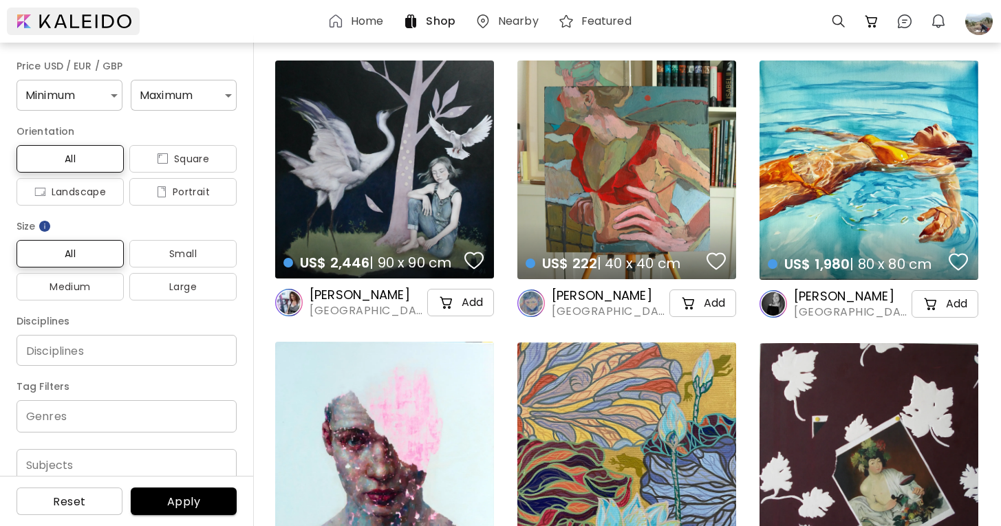
click at [107, 23] on div at bounding box center [73, 22] width 133 height 28
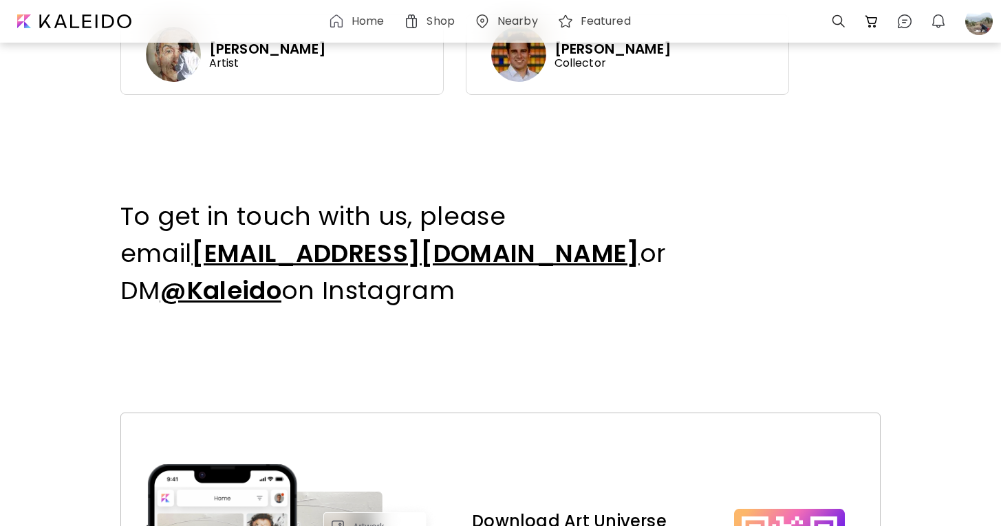
scroll to position [1082, 0]
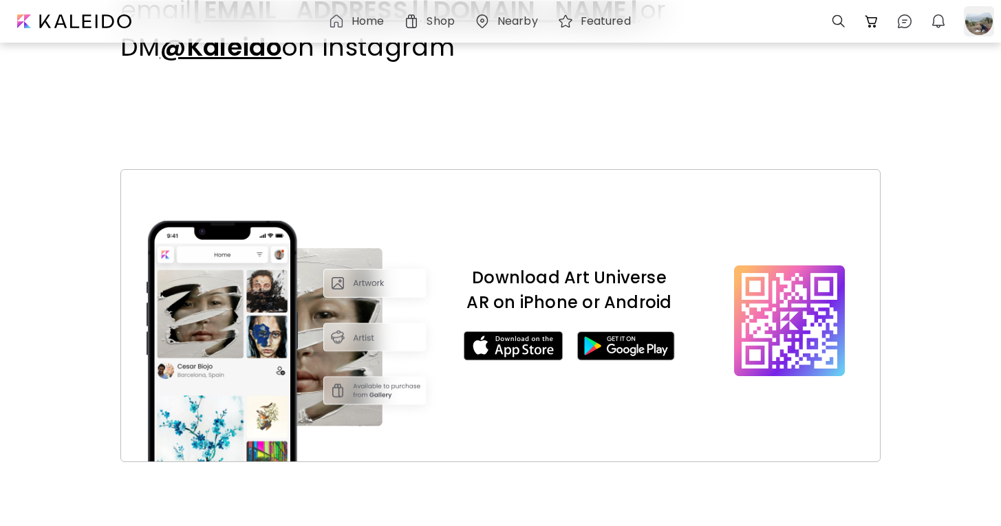
click at [978, 27] on div at bounding box center [979, 21] width 30 height 30
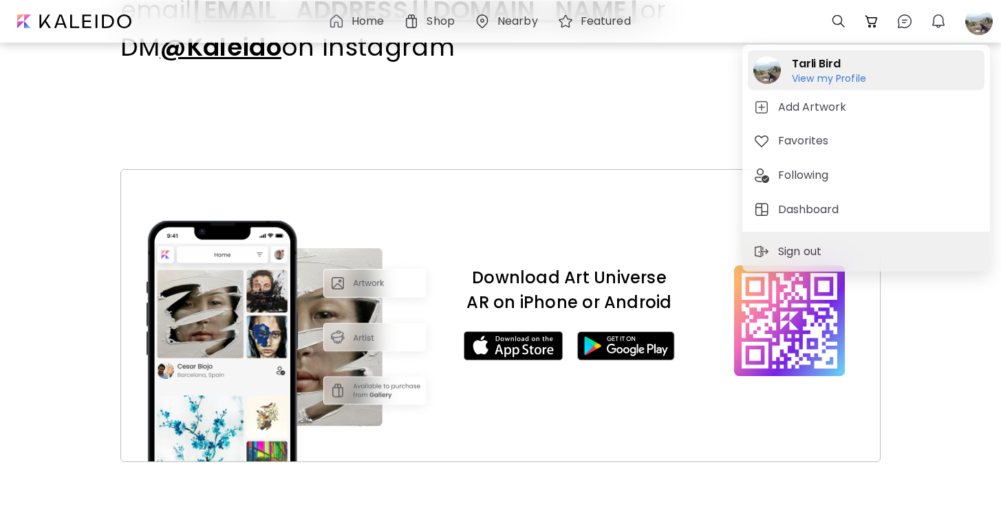
click at [836, 76] on h6 "View my Profile" at bounding box center [829, 78] width 74 height 12
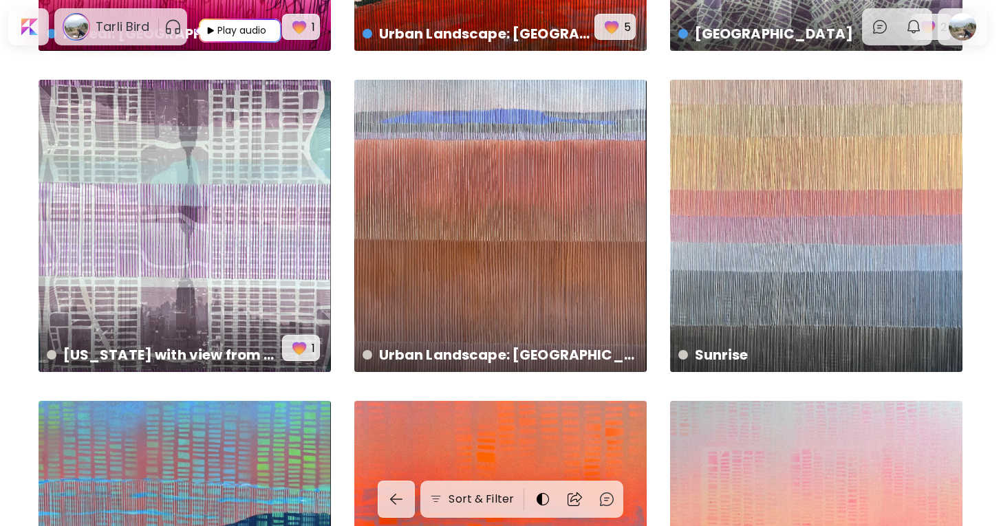
scroll to position [2530, 0]
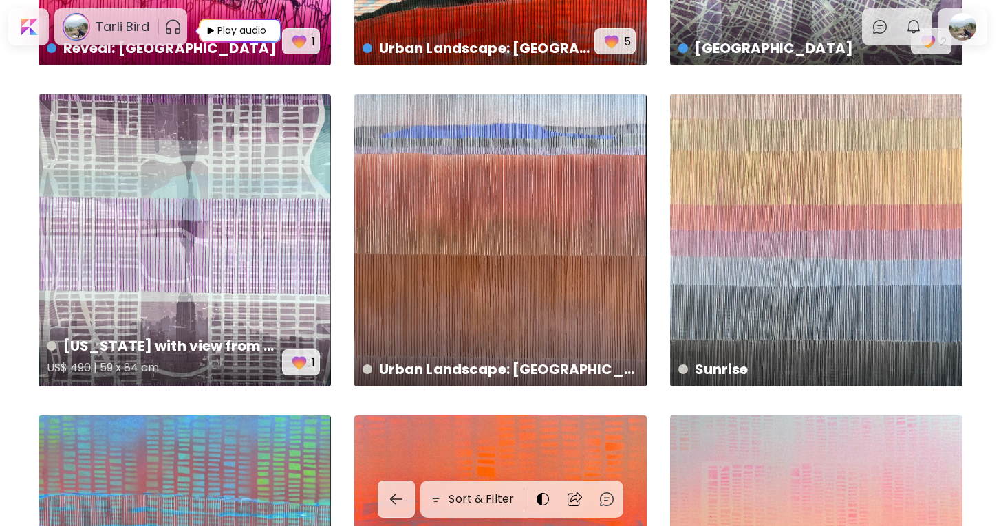
click at [301, 146] on div "New York with view from 86th Floor US$ 490 | 59 x 84 cm 1" at bounding box center [185, 240] width 292 height 292
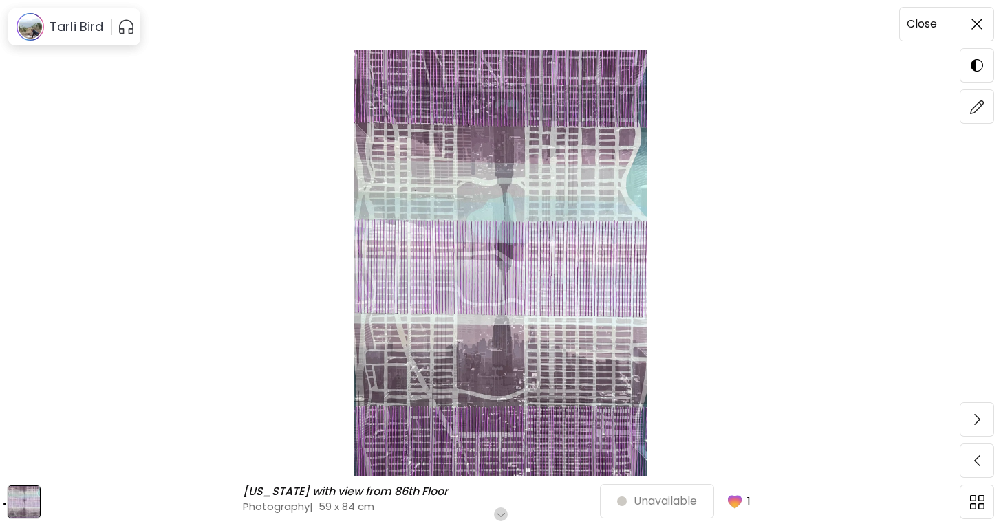
click at [977, 19] on img at bounding box center [977, 24] width 11 height 11
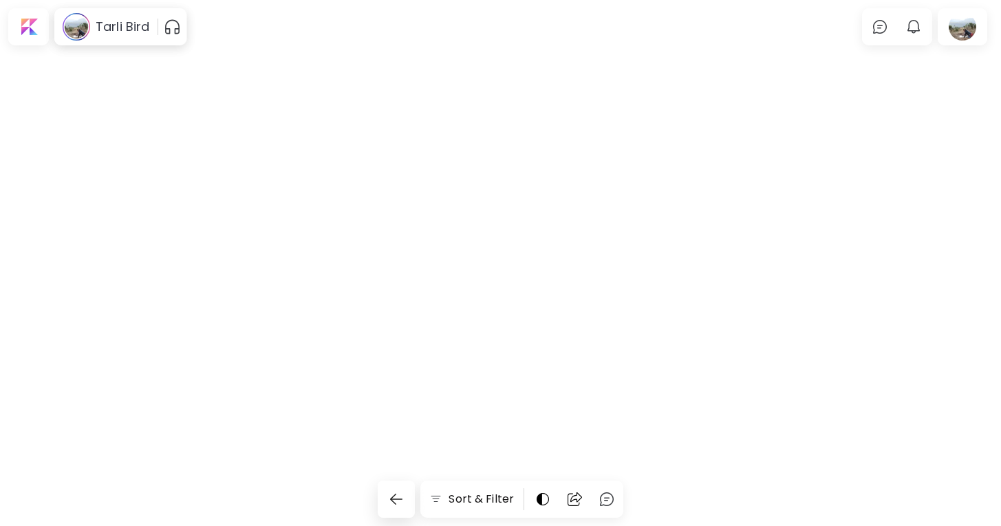
scroll to position [2530, 0]
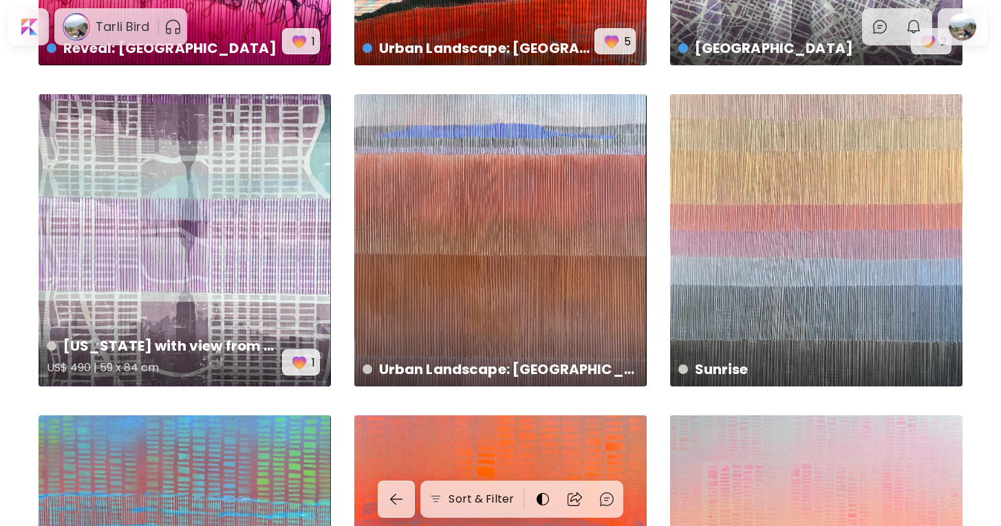
click at [126, 343] on h4 "New York with view from 86th Floor" at bounding box center [164, 346] width 235 height 21
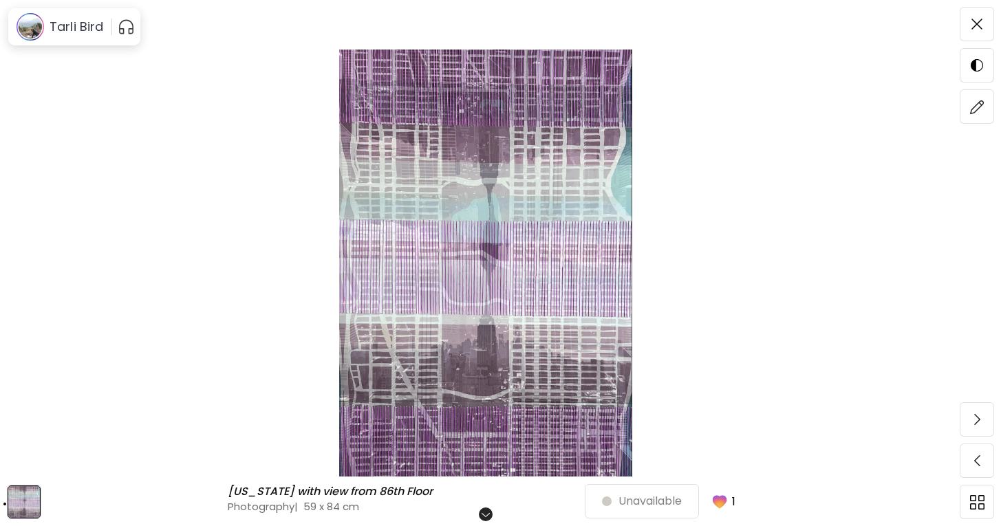
scroll to position [174, 0]
click at [972, 32] on span at bounding box center [977, 24] width 29 height 29
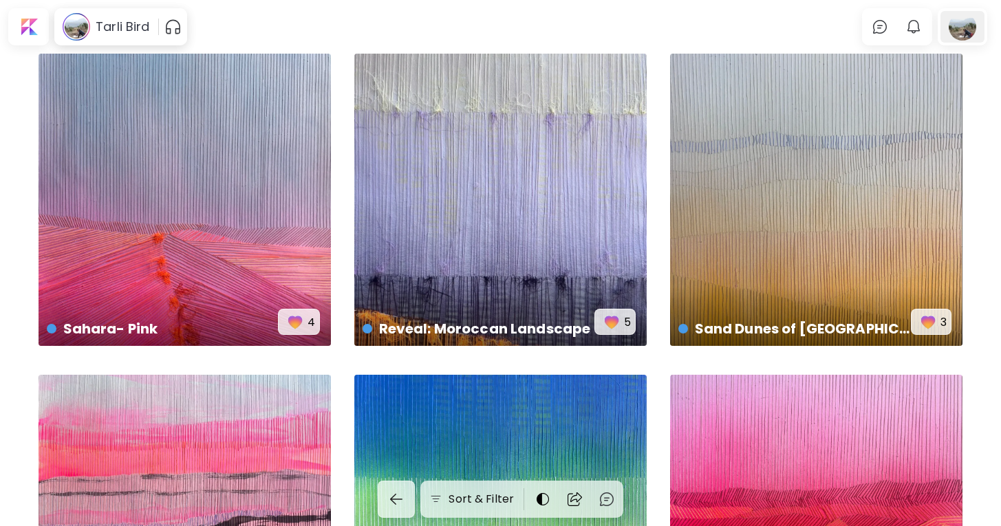
click at [969, 33] on div at bounding box center [963, 27] width 44 height 32
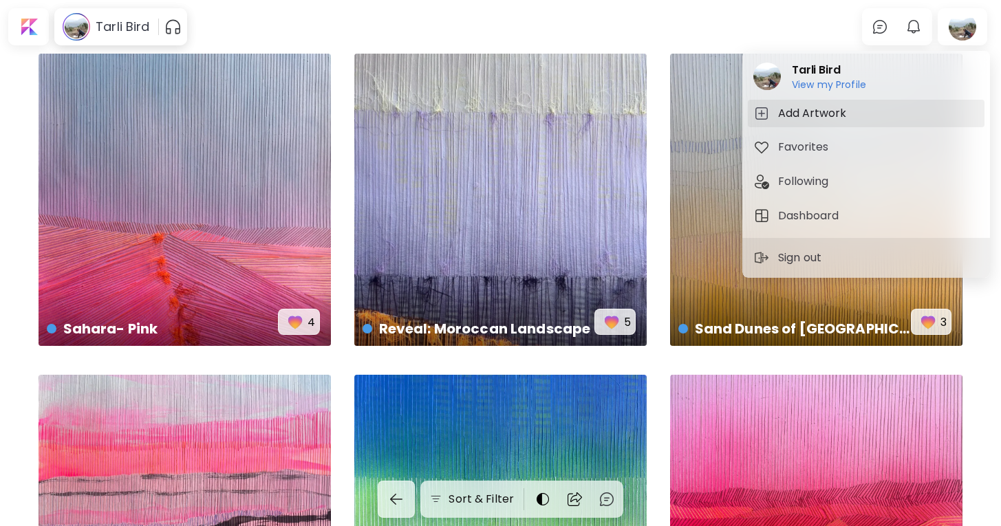
click at [800, 111] on h5 "Add Artwork" at bounding box center [814, 113] width 72 height 17
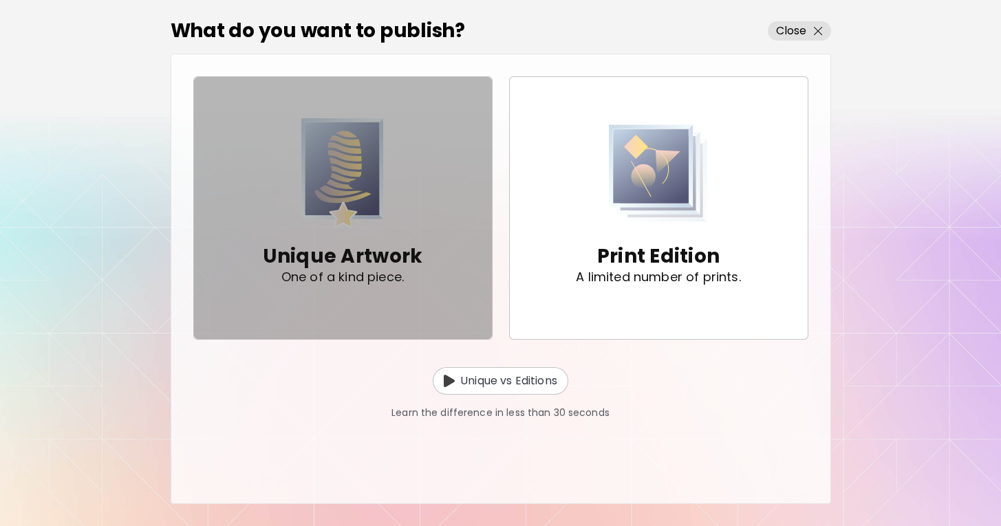
click at [398, 308] on button "Unique Artwork One of a kind piece." at bounding box center [342, 208] width 299 height 264
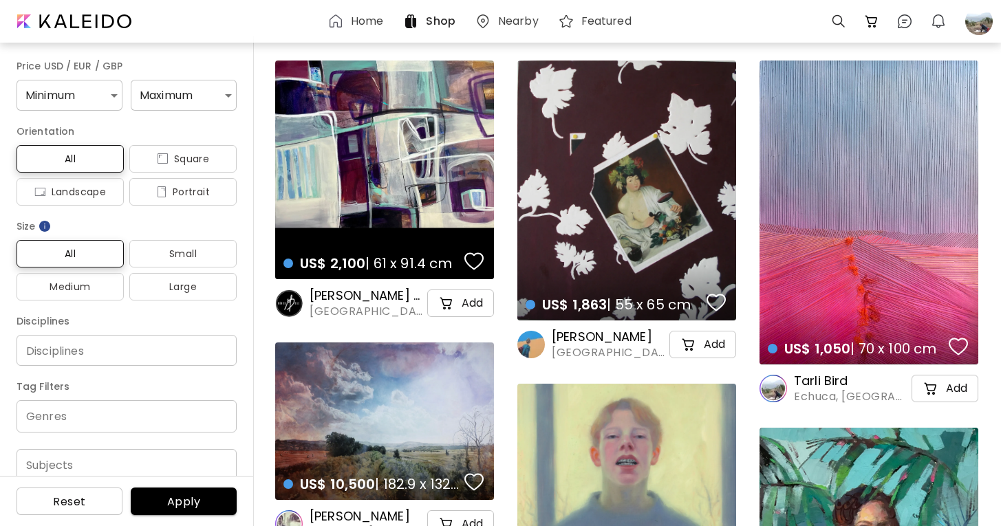
click at [368, 21] on h6 "Home" at bounding box center [367, 21] width 32 height 11
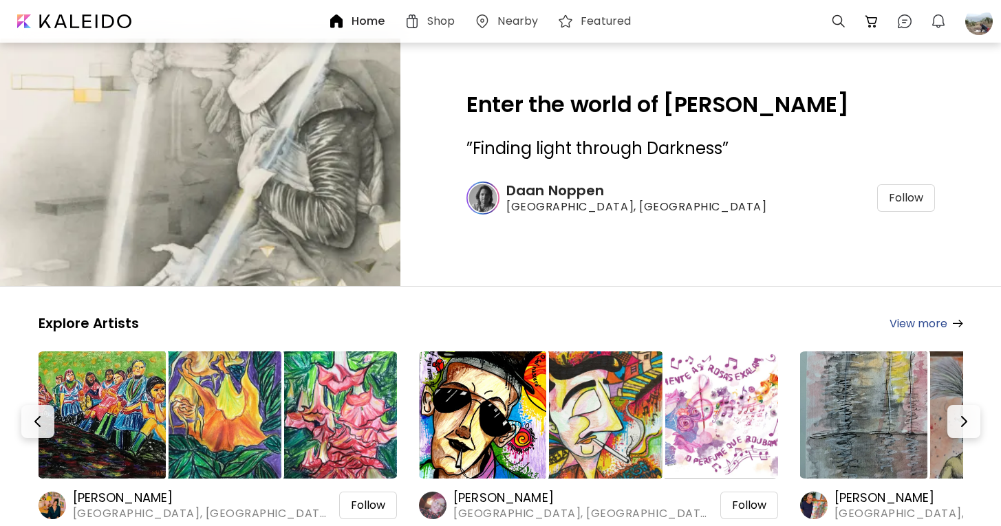
click at [450, 19] on h6 "Shop" at bounding box center [441, 21] width 28 height 11
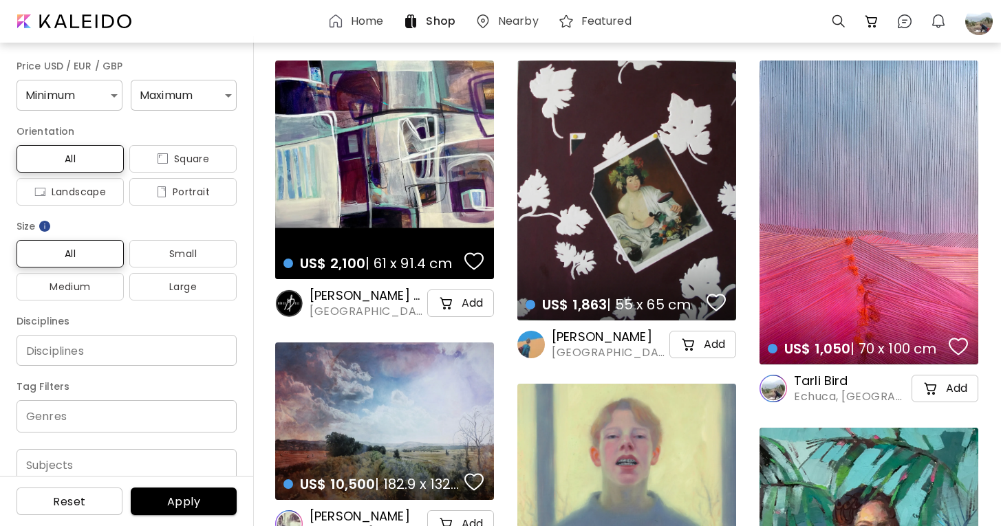
click at [355, 23] on h6 "Home" at bounding box center [367, 21] width 32 height 11
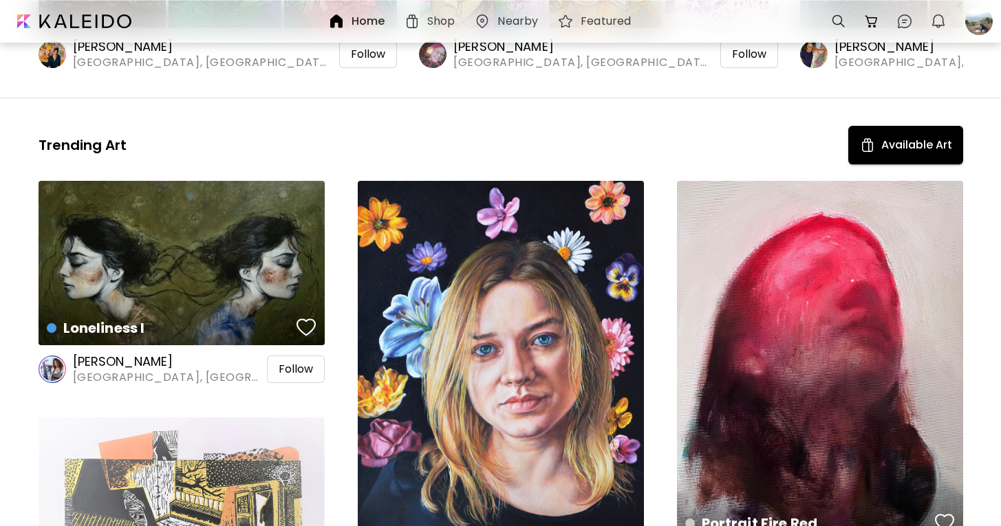
scroll to position [172, 0]
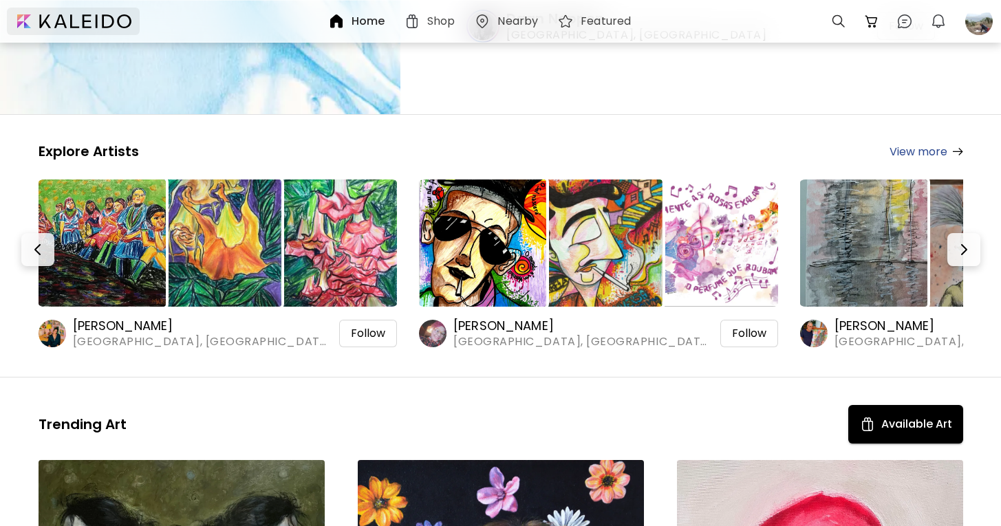
click at [117, 19] on div at bounding box center [73, 22] width 133 height 28
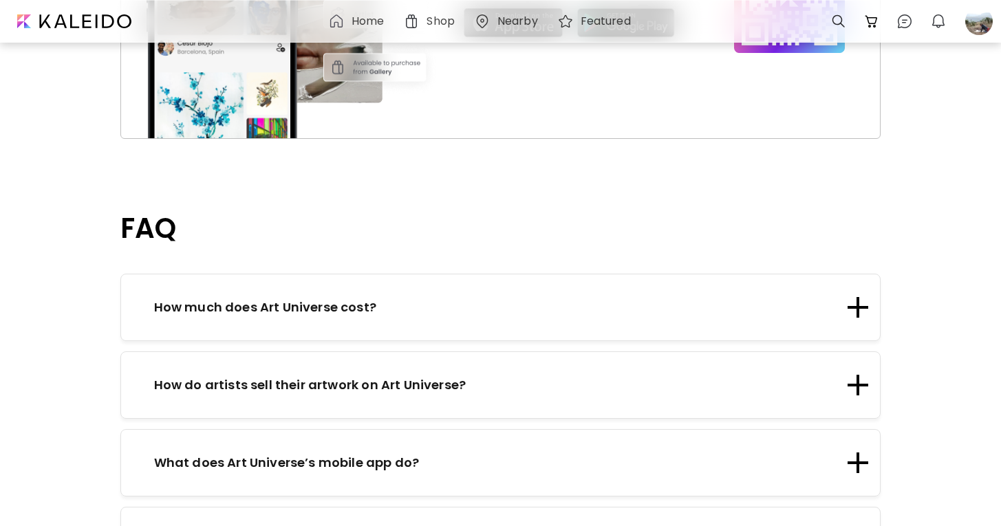
scroll to position [1408, 0]
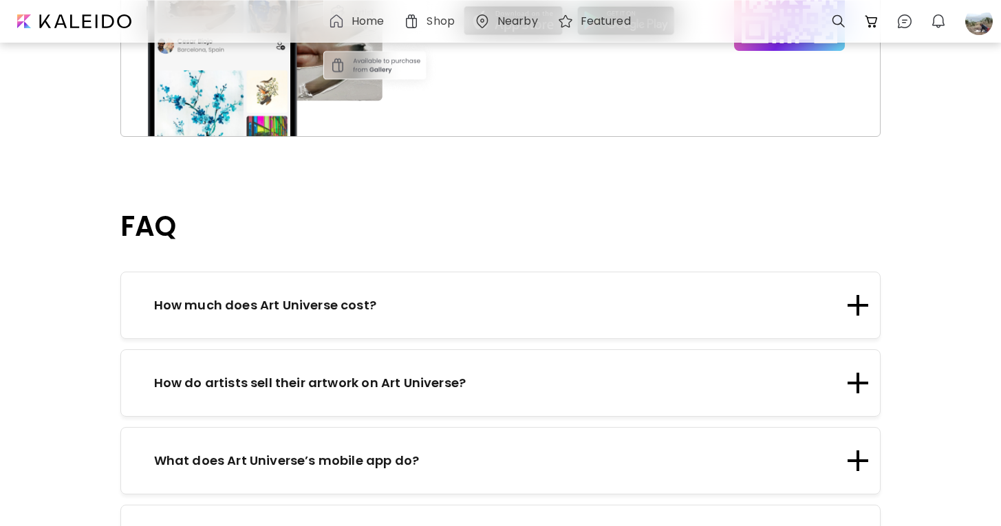
click at [313, 296] on p "How much does Art Universe cost?" at bounding box center [265, 305] width 222 height 19
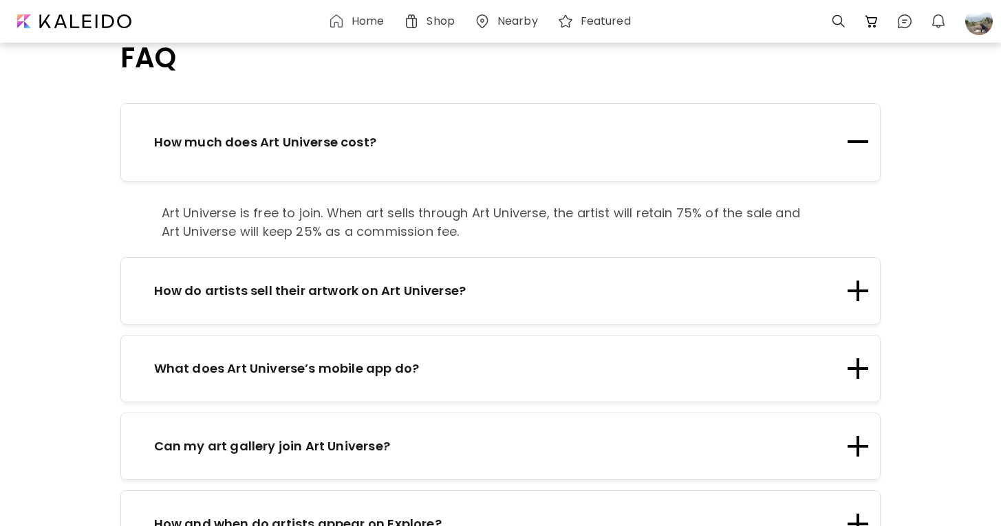
scroll to position [1581, 0]
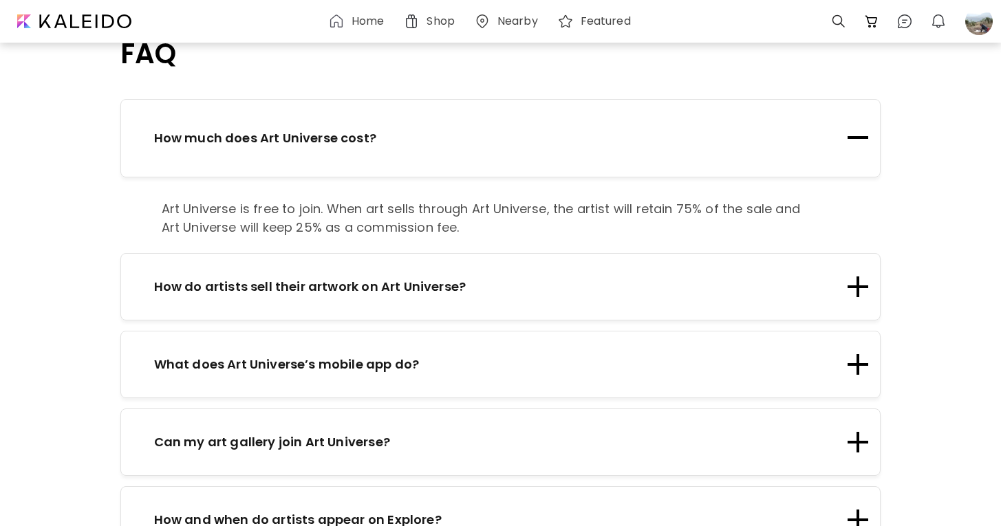
click at [313, 277] on p "How do artists sell their artwork on Art Universe?" at bounding box center [310, 286] width 312 height 19
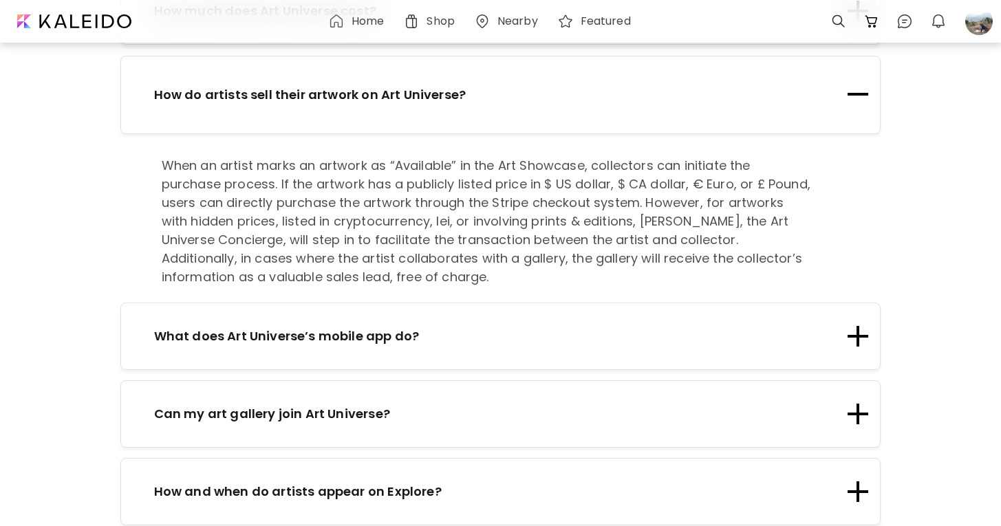
scroll to position [1737, 0]
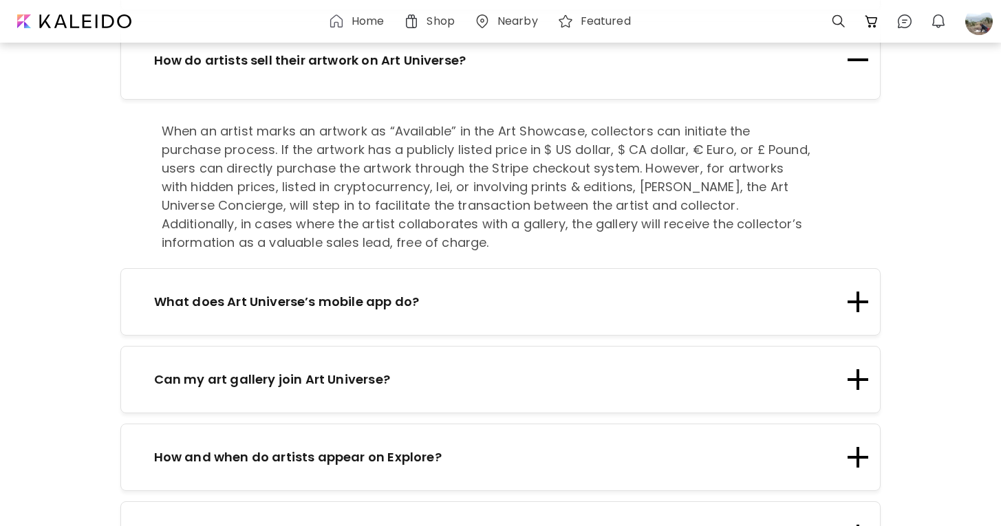
click at [289, 370] on p "Can my art gallery join Art Universe?" at bounding box center [272, 379] width 236 height 19
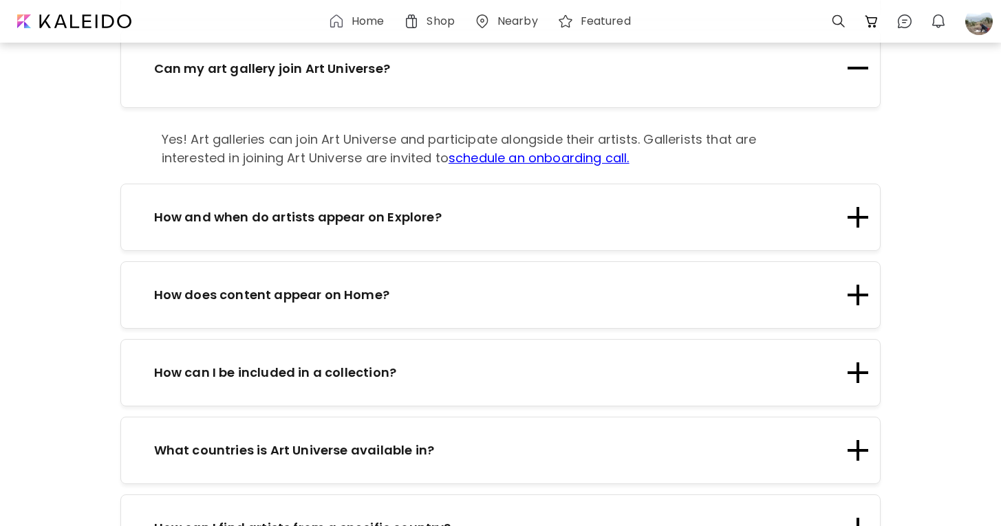
scroll to position [1915, 0]
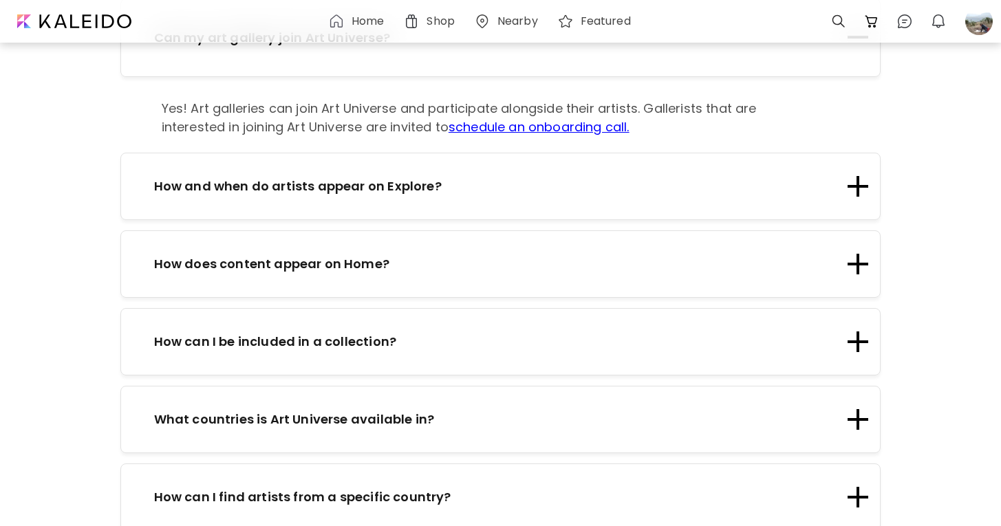
click at [277, 386] on div "What countries is Art Universe available in?" at bounding box center [500, 419] width 761 height 67
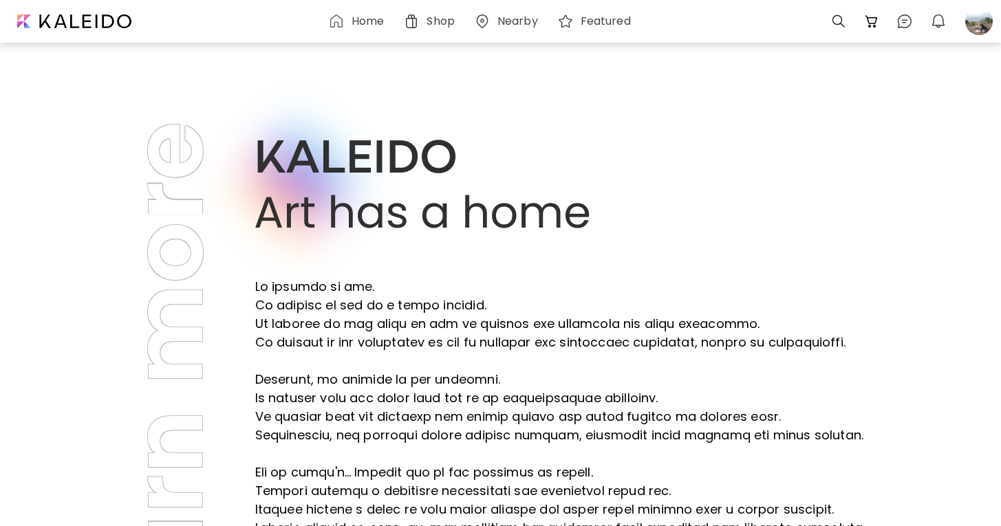
scroll to position [0, 0]
click at [438, 21] on h6 "Shop" at bounding box center [441, 21] width 28 height 11
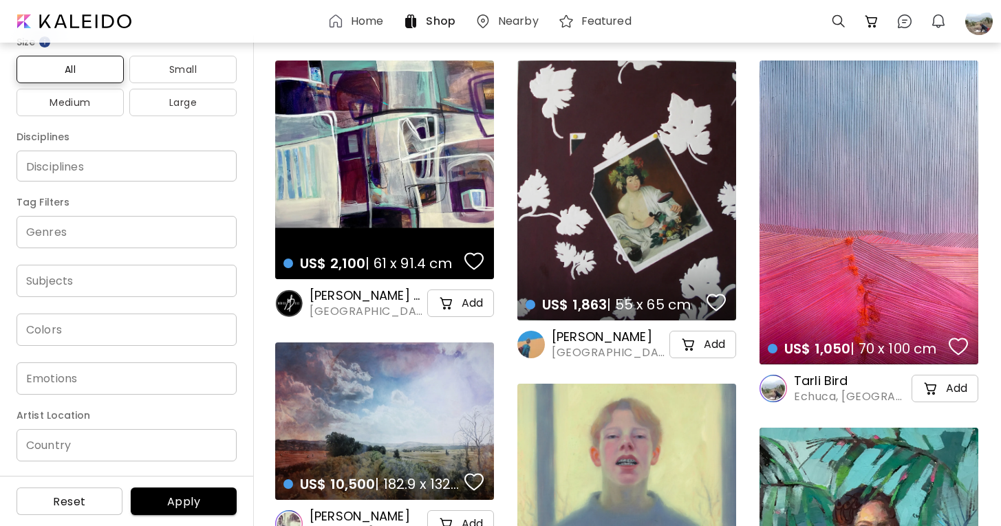
scroll to position [184, 0]
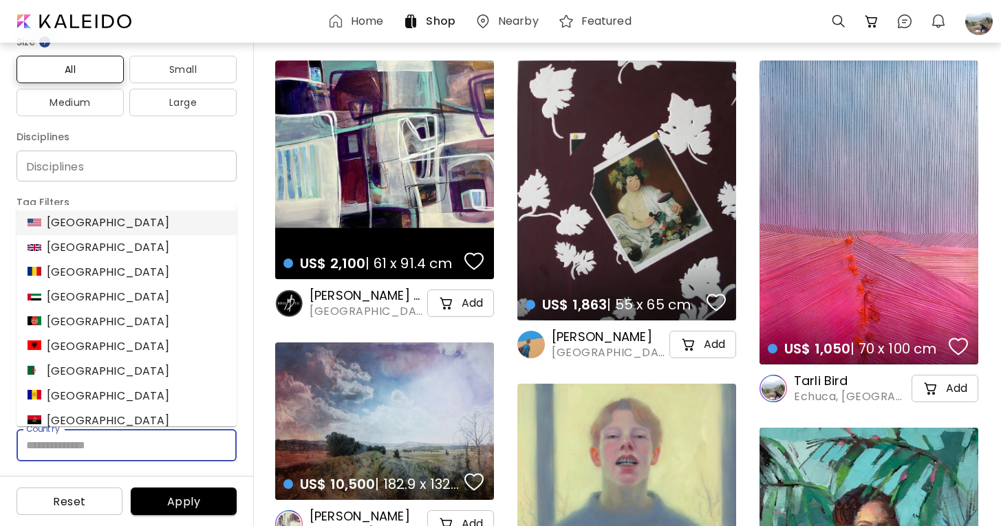
click at [127, 445] on input "Country" at bounding box center [127, 445] width 220 height 32
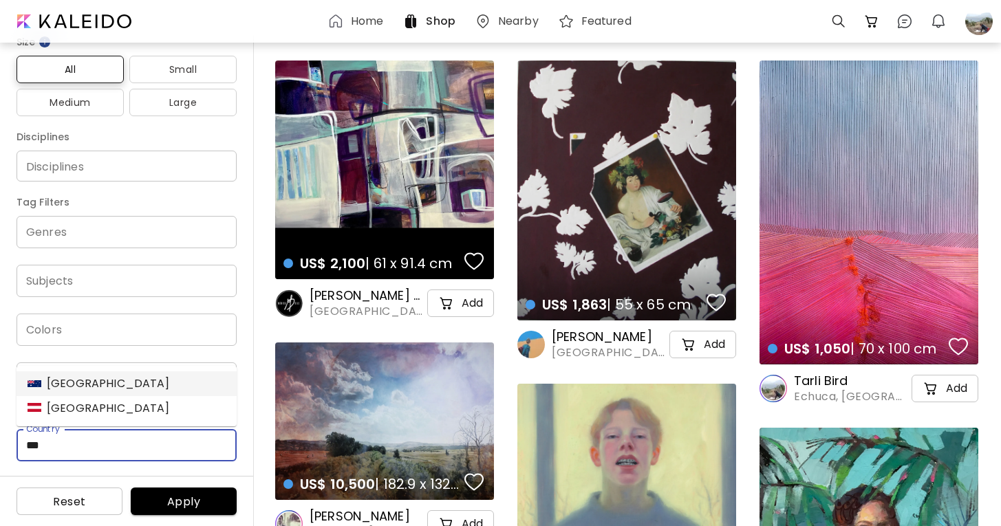
click at [116, 389] on li "Australia" at bounding box center [127, 384] width 220 height 25
type input "*********"
click at [171, 495] on span "Apply" at bounding box center [184, 502] width 84 height 14
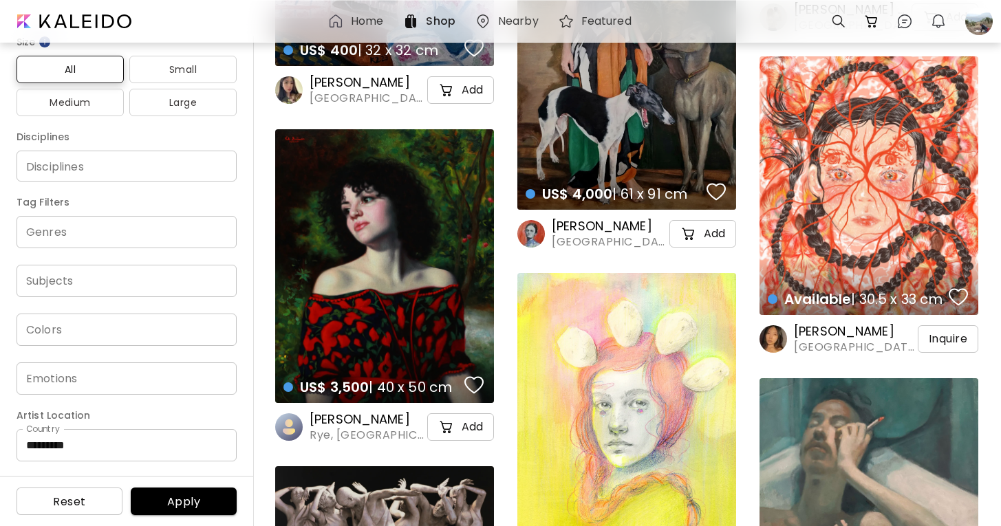
scroll to position [254, 0]
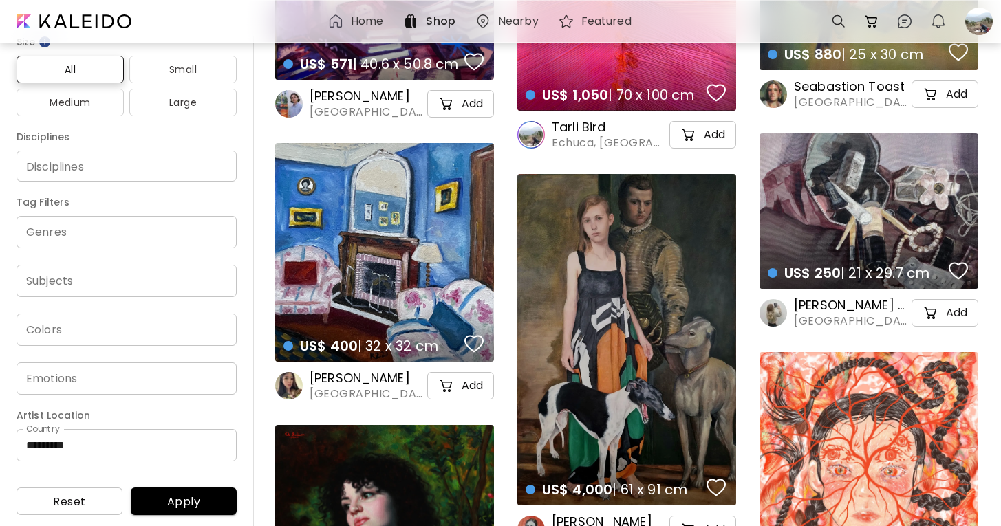
click at [570, 125] on h6 "Tarli Bird" at bounding box center [609, 127] width 115 height 17
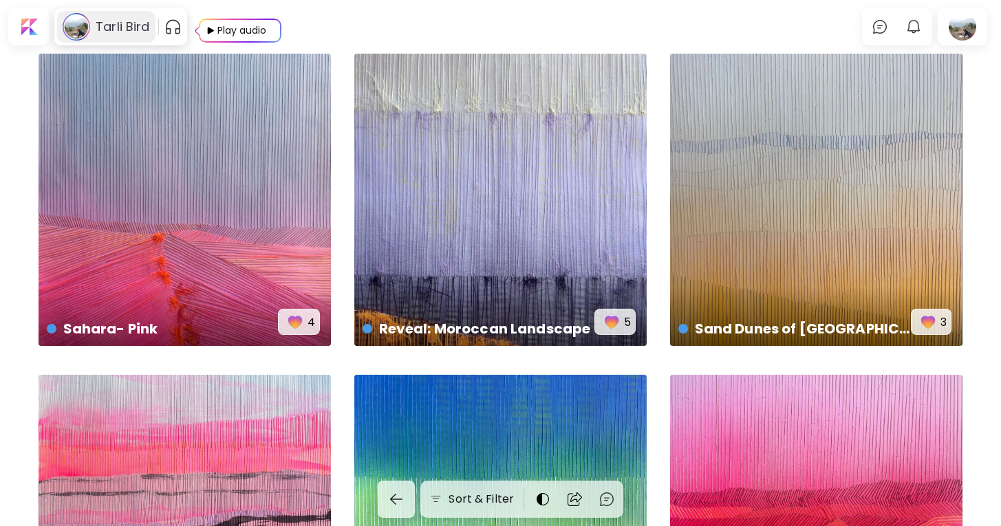
click at [106, 24] on h6 "Tarli Bird" at bounding box center [123, 27] width 54 height 17
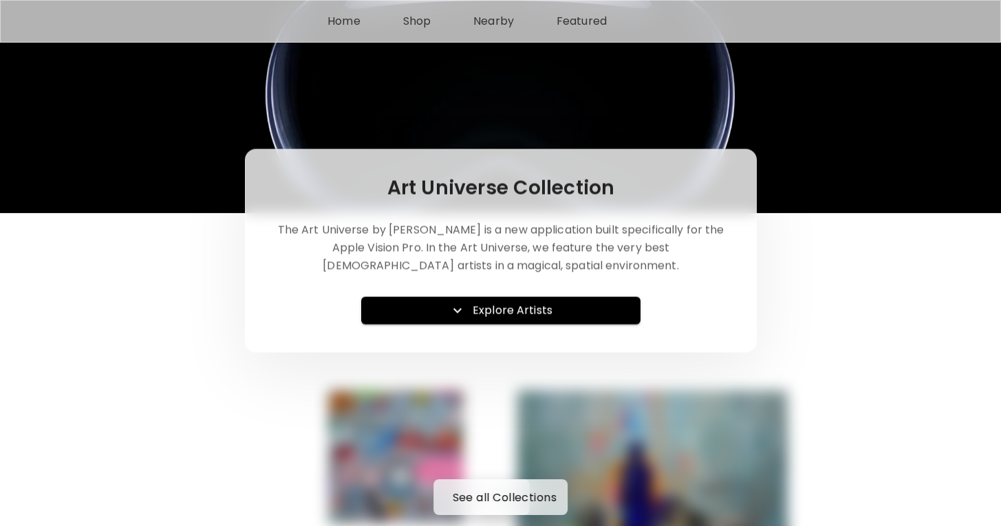
scroll to position [35, 0]
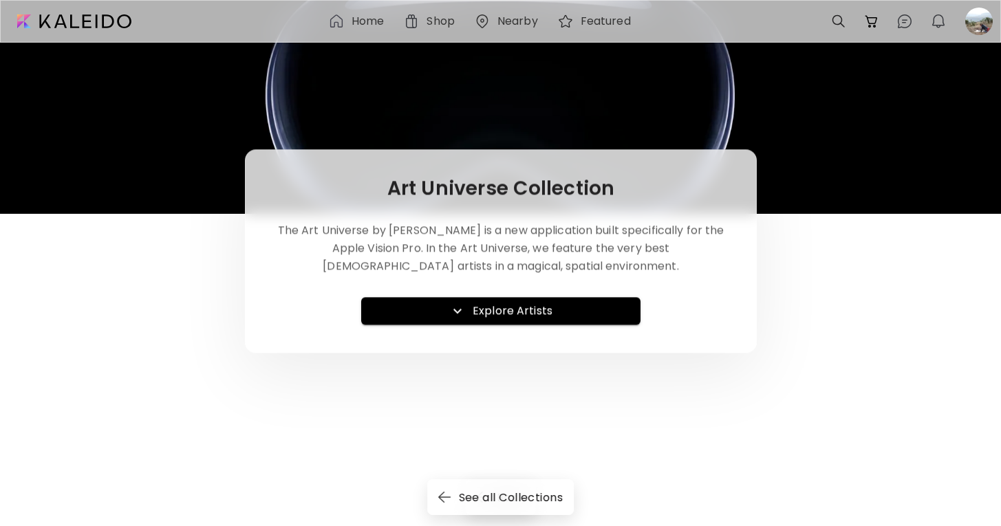
scroll to position [35, 0]
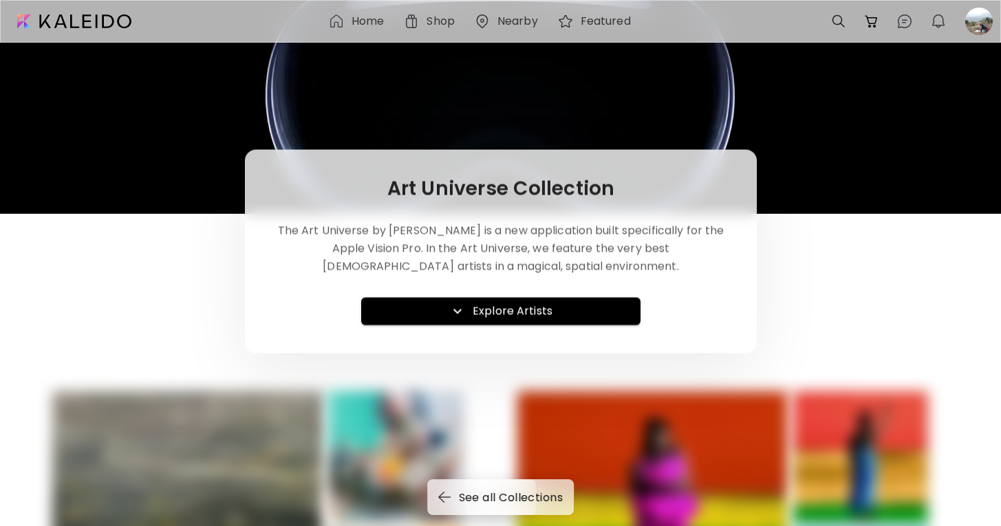
click at [482, 309] on h6 "Explore Artists" at bounding box center [513, 311] width 80 height 17
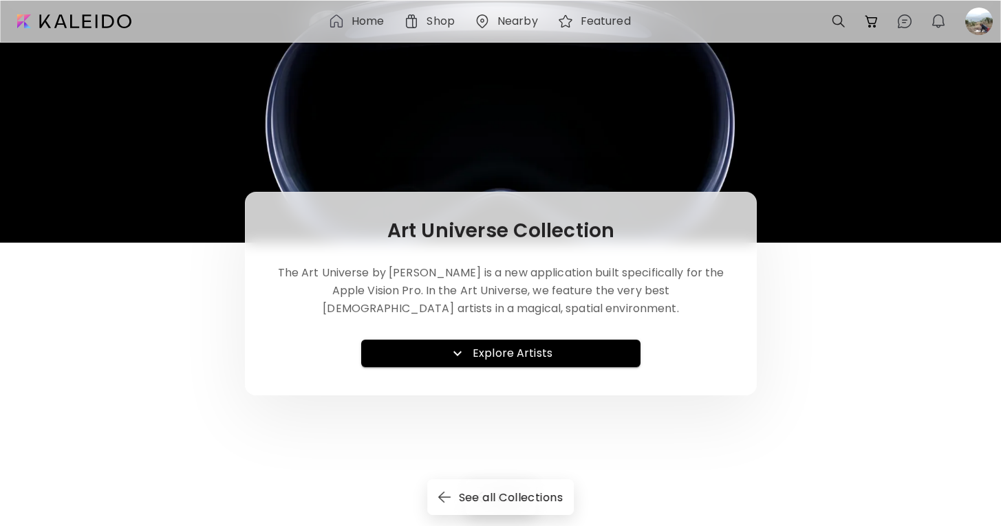
scroll to position [0, 0]
click at [520, 353] on h6 "Explore Artists" at bounding box center [513, 353] width 80 height 17
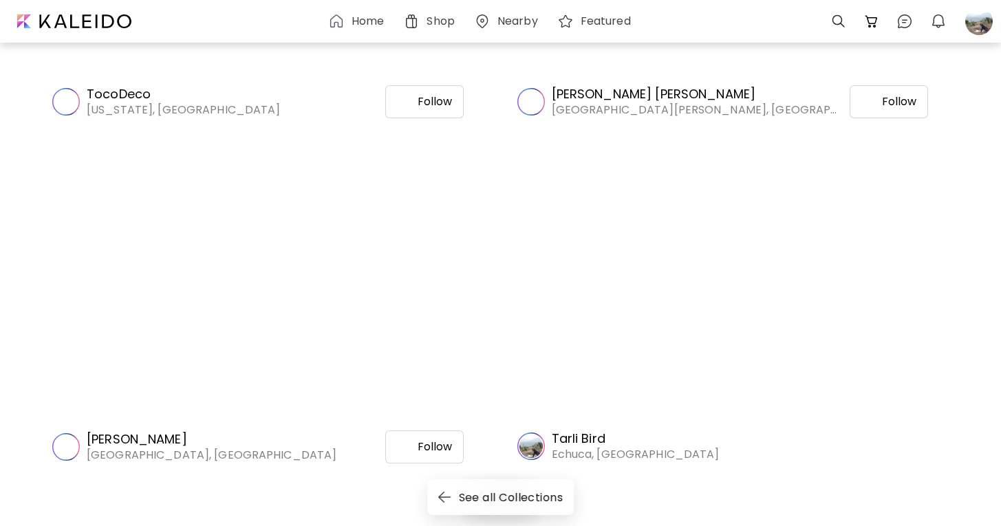
scroll to position [6158, 0]
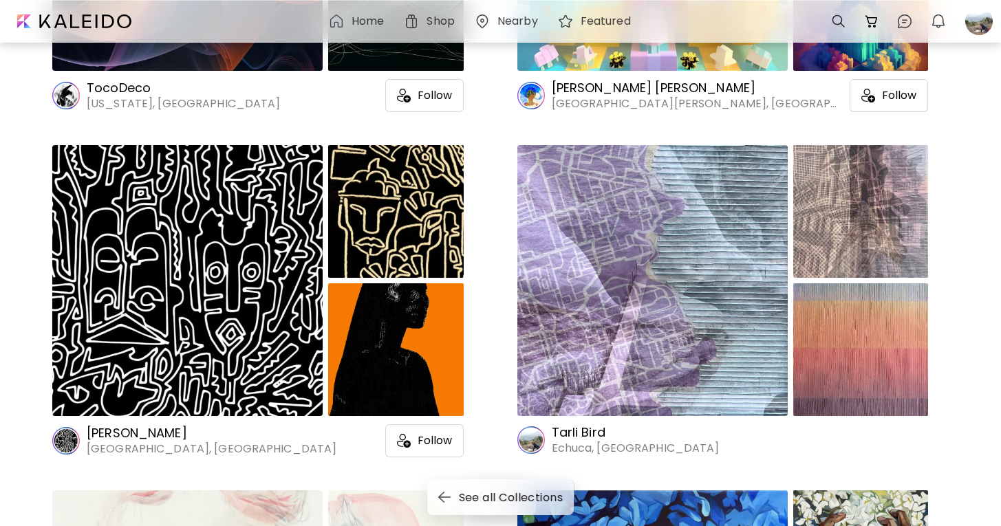
click at [581, 430] on h6 "Tarli Bird" at bounding box center [636, 433] width 168 height 17
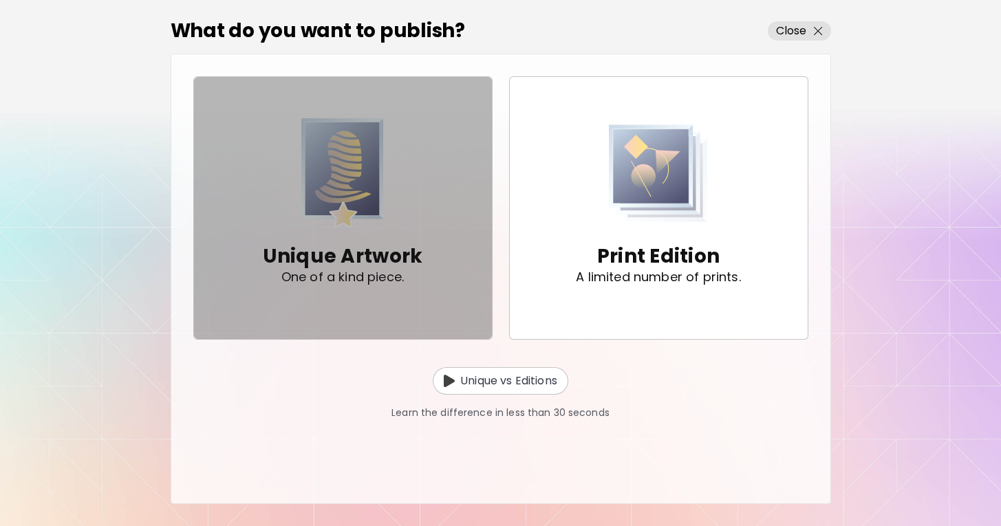
click at [458, 244] on span "Unique Artwork One of a kind piece." at bounding box center [343, 208] width 276 height 180
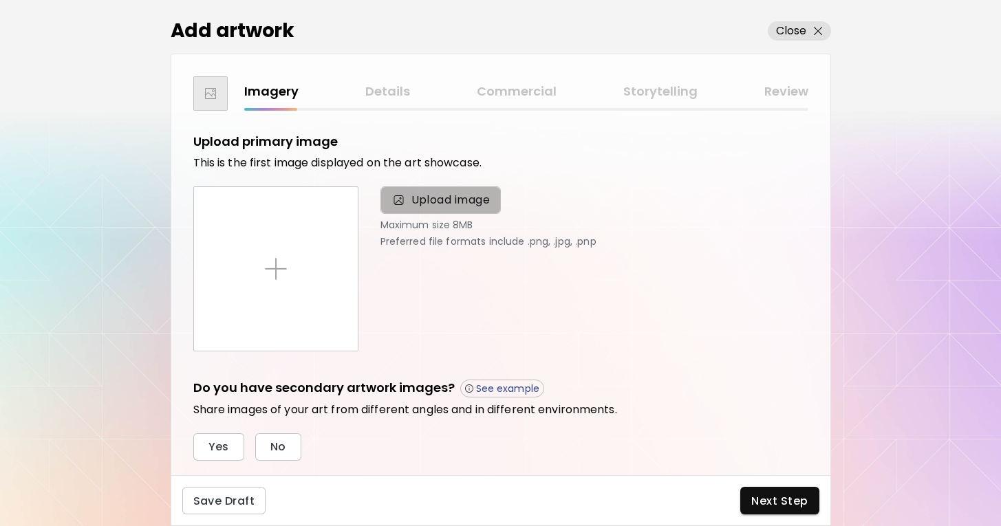
click at [432, 202] on span "Upload image" at bounding box center [450, 200] width 79 height 17
click at [0, 0] on input "Upload image" at bounding box center [0, 0] width 0 height 0
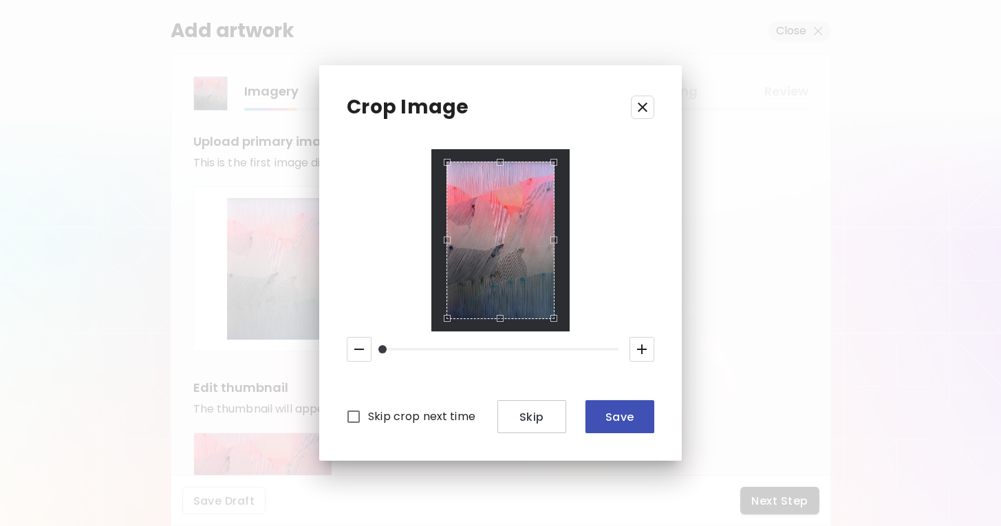
click at [497, 418] on span "Save" at bounding box center [620, 417] width 47 height 14
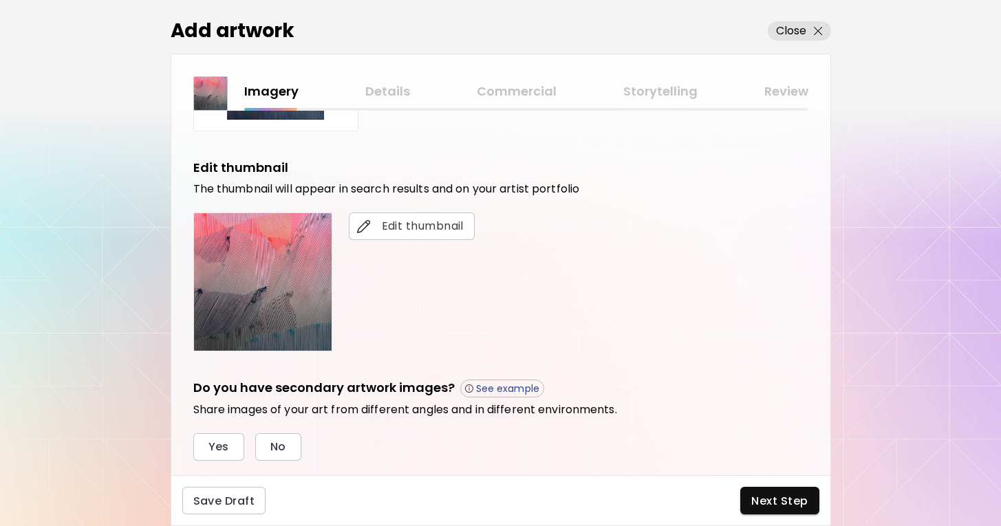
scroll to position [323, 0]
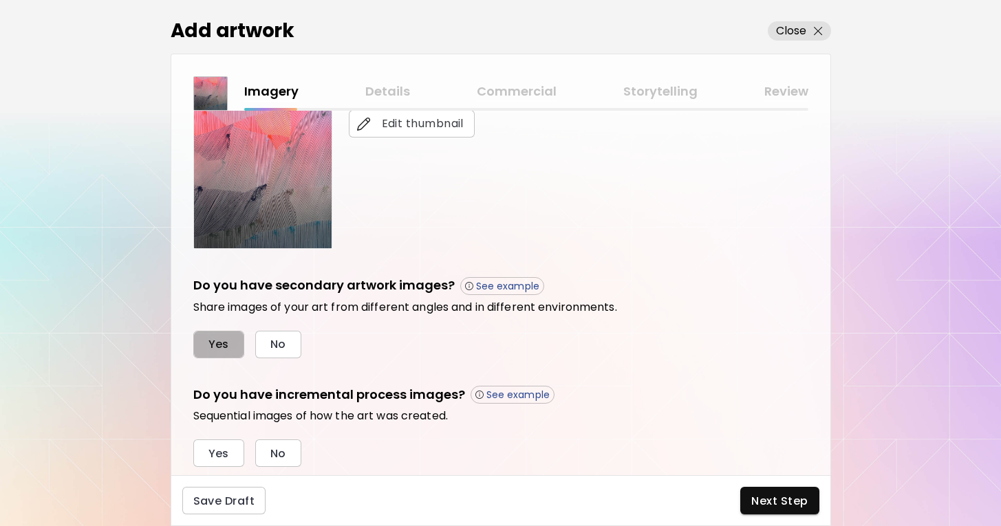
click at [231, 344] on button "Yes" at bounding box center [218, 345] width 51 height 28
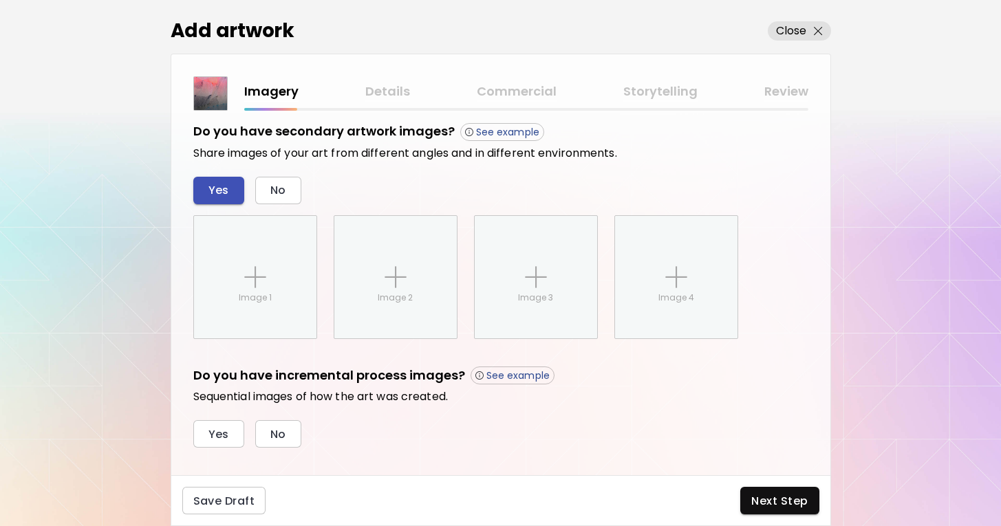
scroll to position [499, 0]
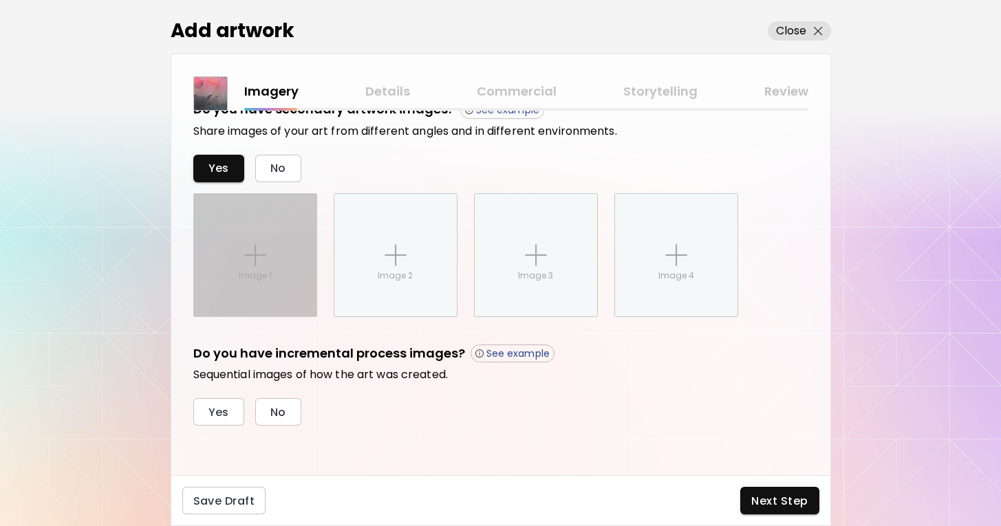
click at [226, 229] on div "Image 1" at bounding box center [255, 255] width 122 height 122
click at [0, 0] on input "Image 1" at bounding box center [0, 0] width 0 height 0
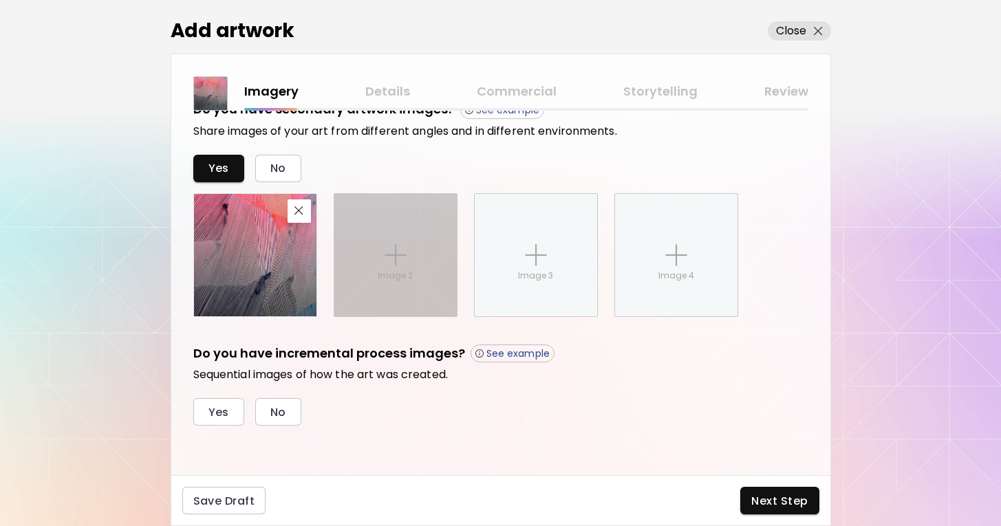
click at [409, 285] on div "Image 2" at bounding box center [395, 255] width 122 height 122
click at [0, 0] on input "Image 2" at bounding box center [0, 0] width 0 height 0
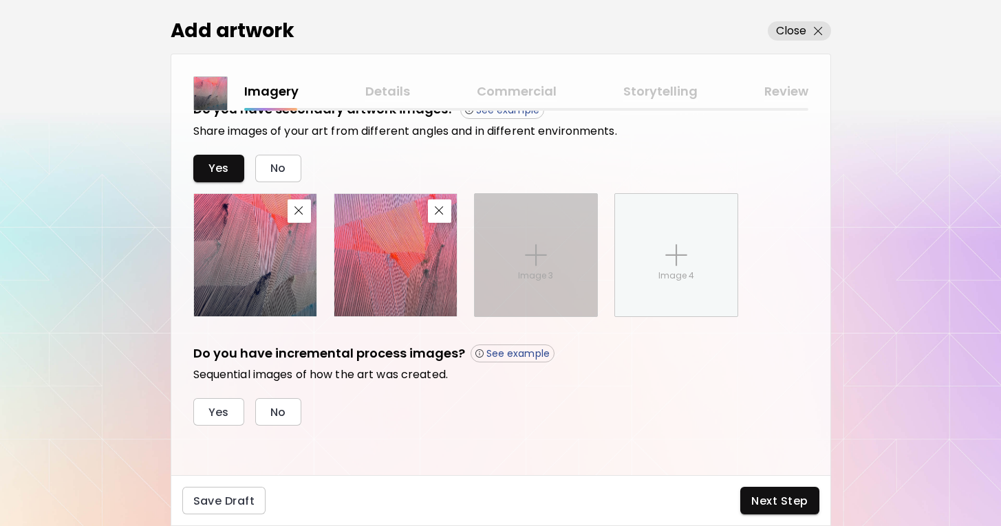
click at [497, 281] on div "Image 3" at bounding box center [536, 255] width 122 height 122
click at [0, 0] on input "Image 3" at bounding box center [0, 0] width 0 height 0
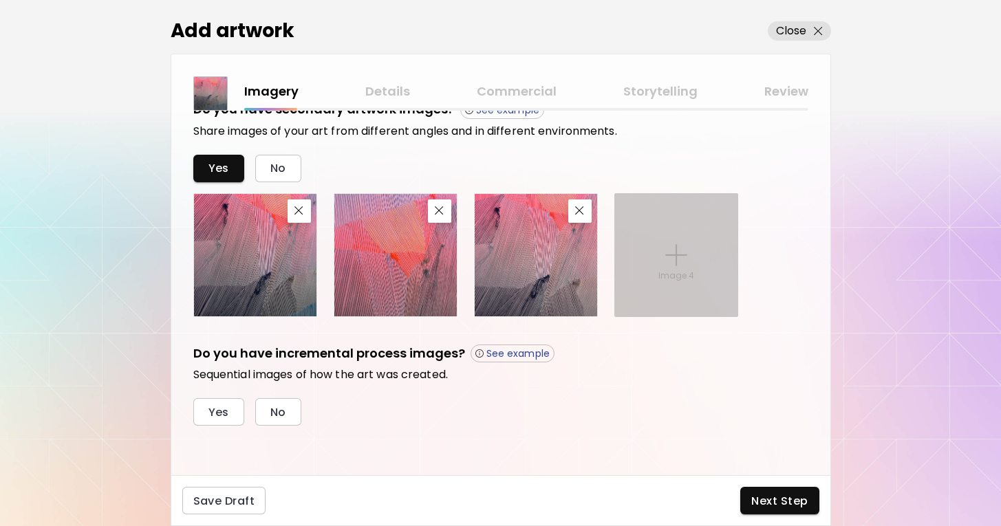
click at [497, 294] on div "Image 4" at bounding box center [676, 255] width 122 height 122
click at [0, 0] on input "Image 4" at bounding box center [0, 0] width 0 height 0
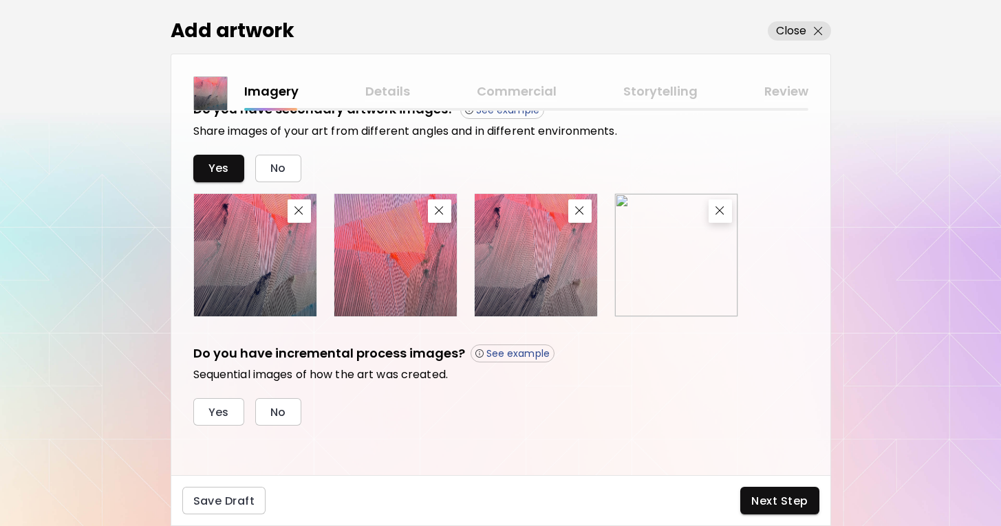
scroll to position [0, 0]
click at [497, 499] on span "Next Step" at bounding box center [779, 501] width 56 height 14
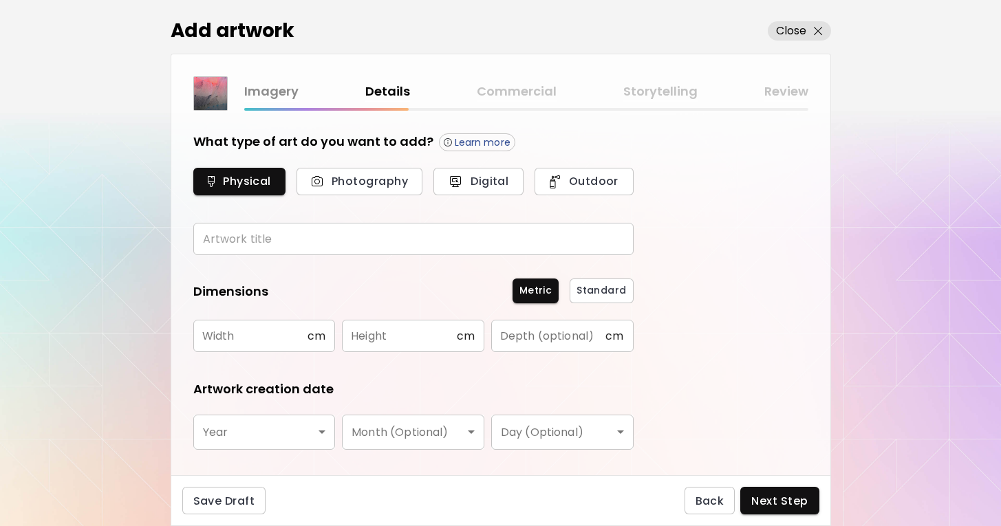
click at [286, 237] on input "text" at bounding box center [413, 239] width 440 height 32
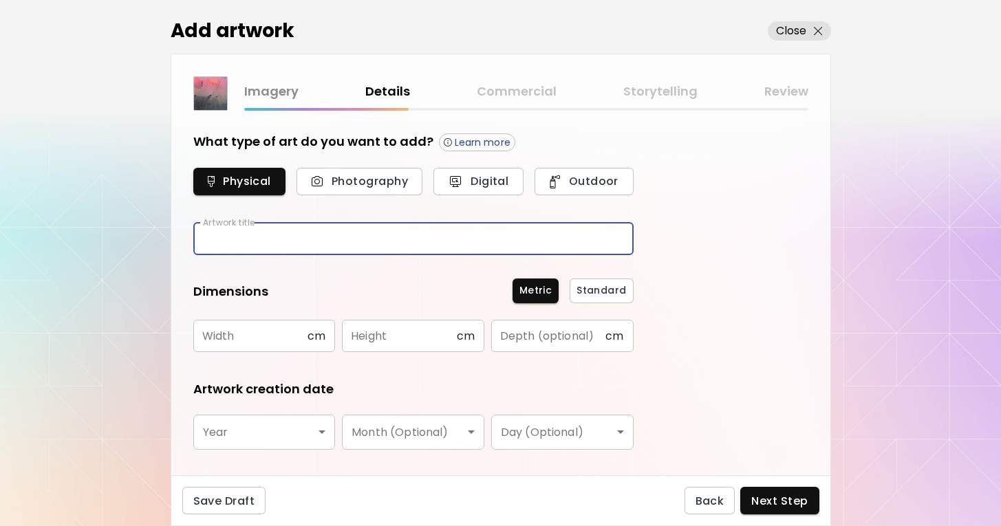
paste input "**********"
type input "**********"
click at [258, 344] on input "text" at bounding box center [250, 336] width 114 height 32
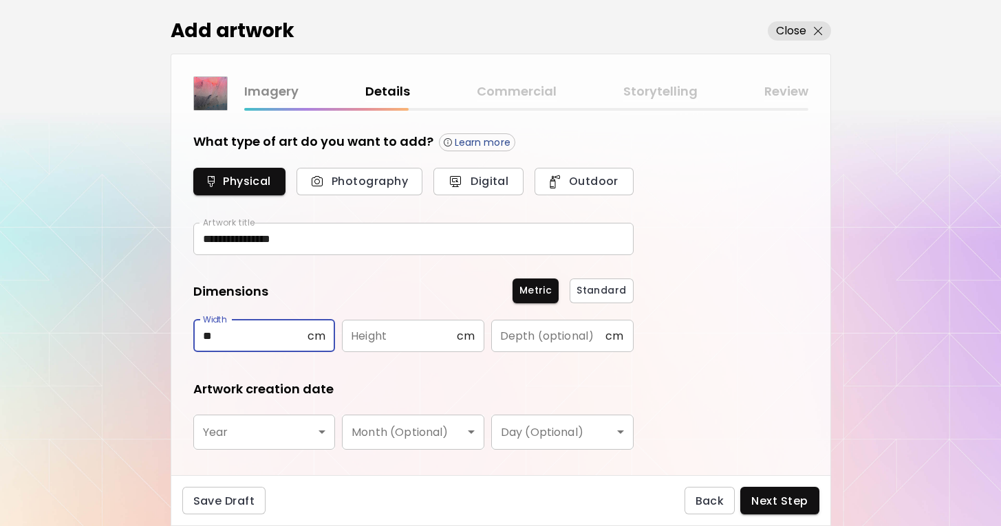
type input "**"
click at [415, 339] on input "text" at bounding box center [399, 336] width 114 height 32
type input "***"
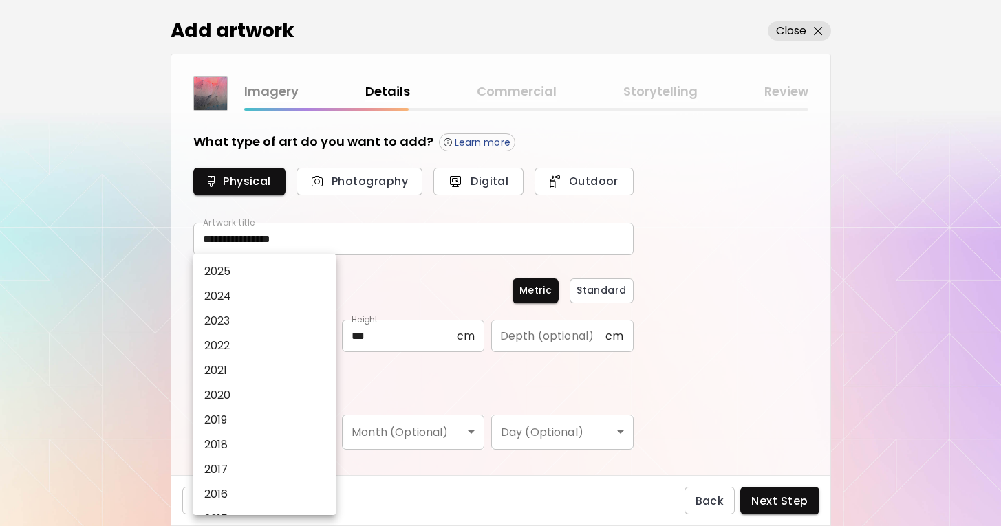
click at [324, 425] on body "**********" at bounding box center [500, 263] width 1001 height 526
click at [303, 279] on li "2025" at bounding box center [264, 271] width 142 height 25
type input "****"
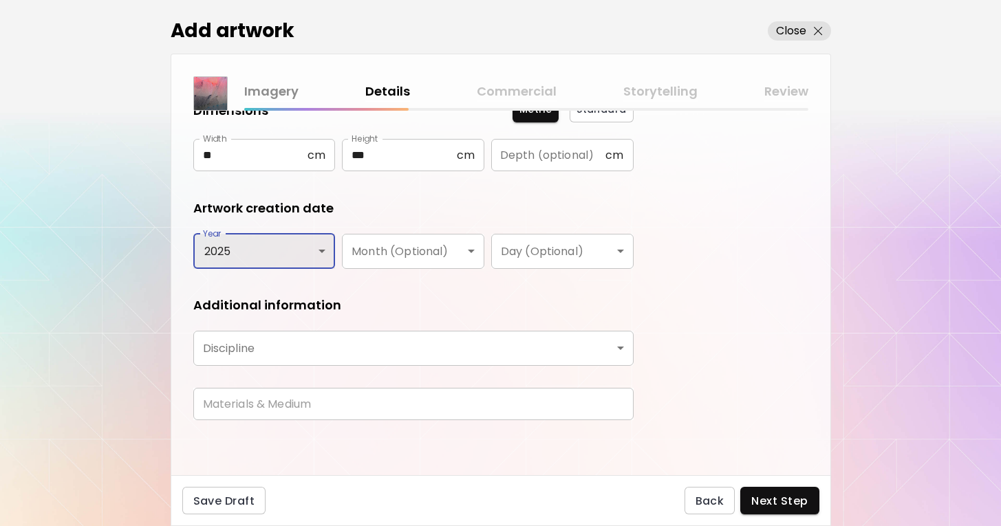
scroll to position [181, 0]
click at [311, 341] on body "**********" at bounding box center [500, 263] width 1001 height 526
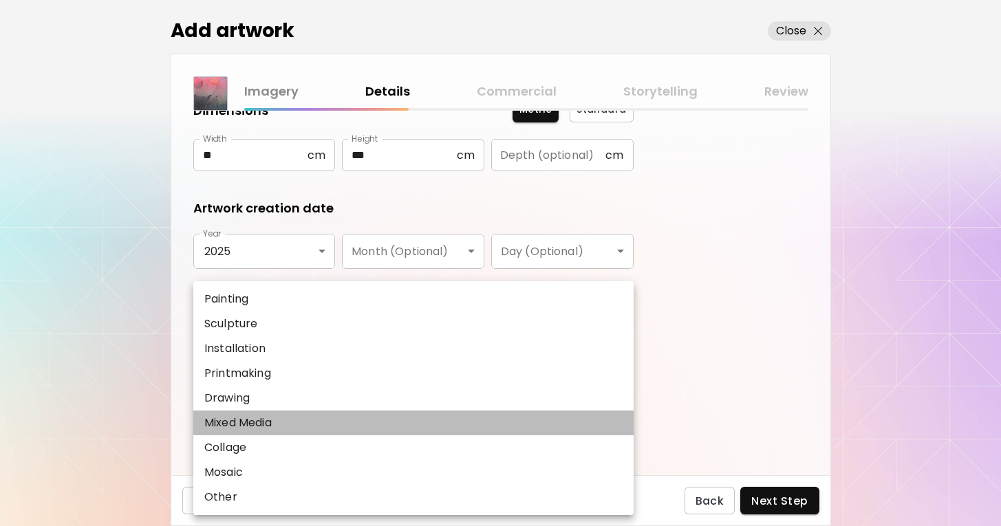
click at [287, 420] on li "Mixed Media" at bounding box center [413, 423] width 440 height 25
type input "**********"
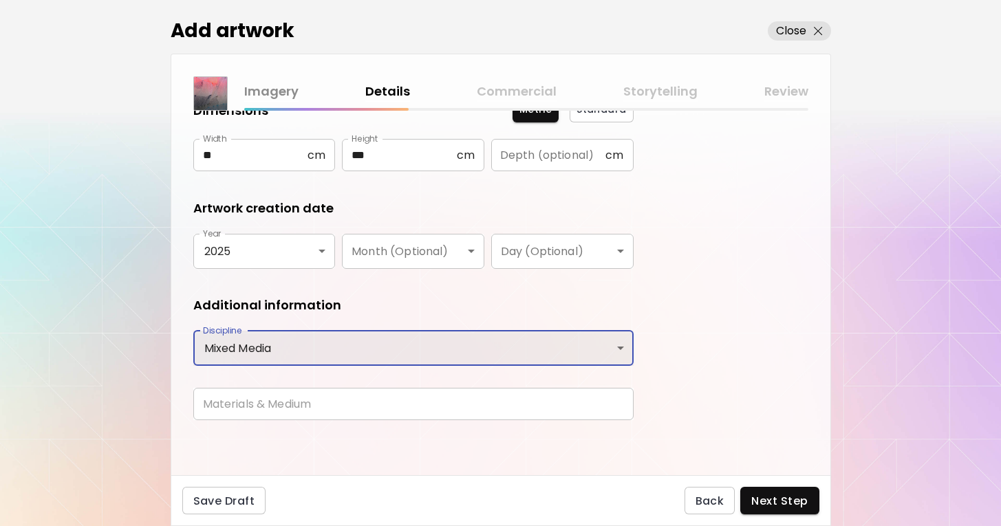
scroll to position [0, 0]
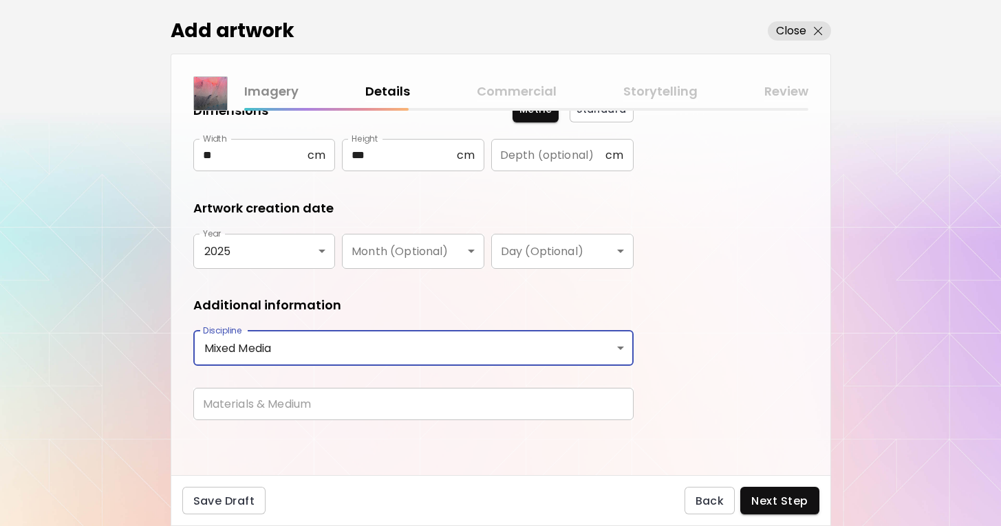
click at [283, 406] on input "text" at bounding box center [413, 404] width 440 height 32
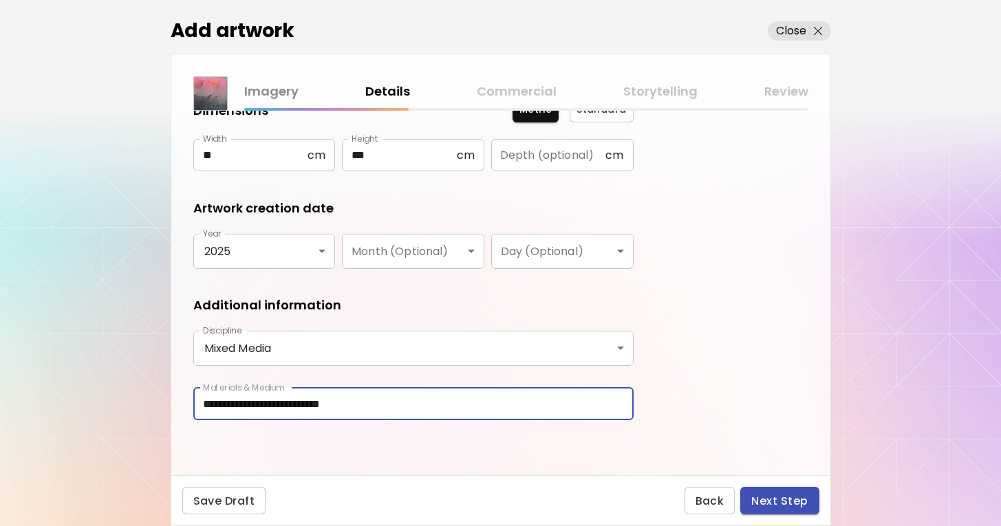
type input "**********"
click at [497, 489] on button "Next Step" at bounding box center [779, 501] width 78 height 28
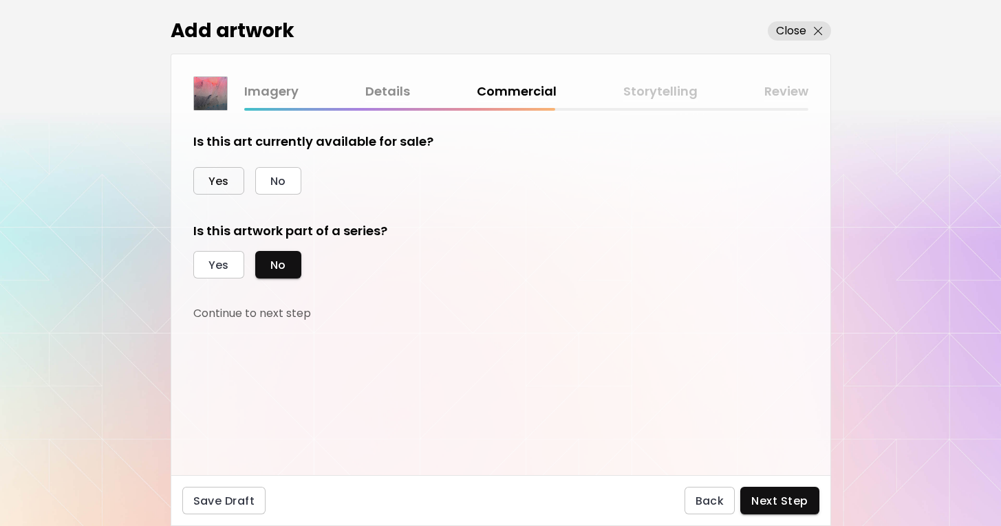
click at [206, 176] on button "Yes" at bounding box center [218, 181] width 51 height 28
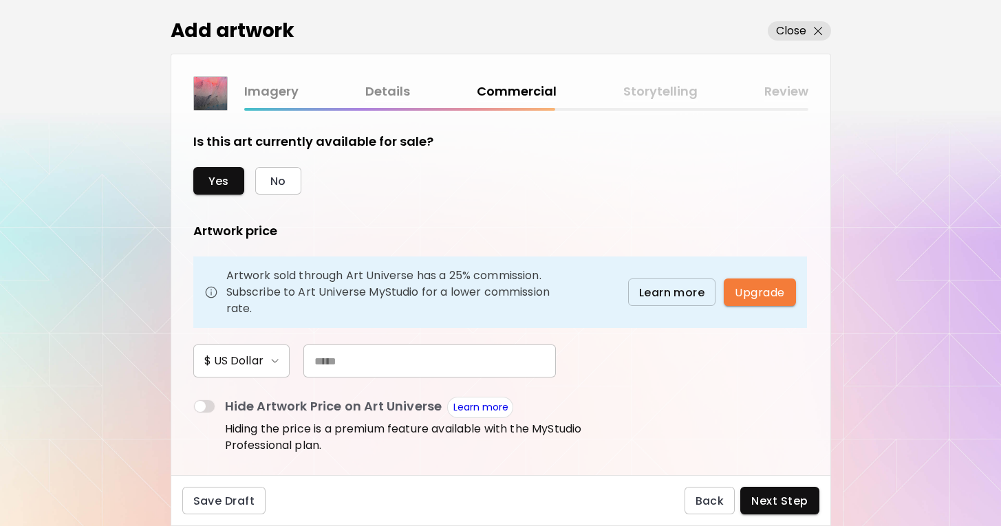
click at [323, 348] on input "text" at bounding box center [429, 361] width 253 height 33
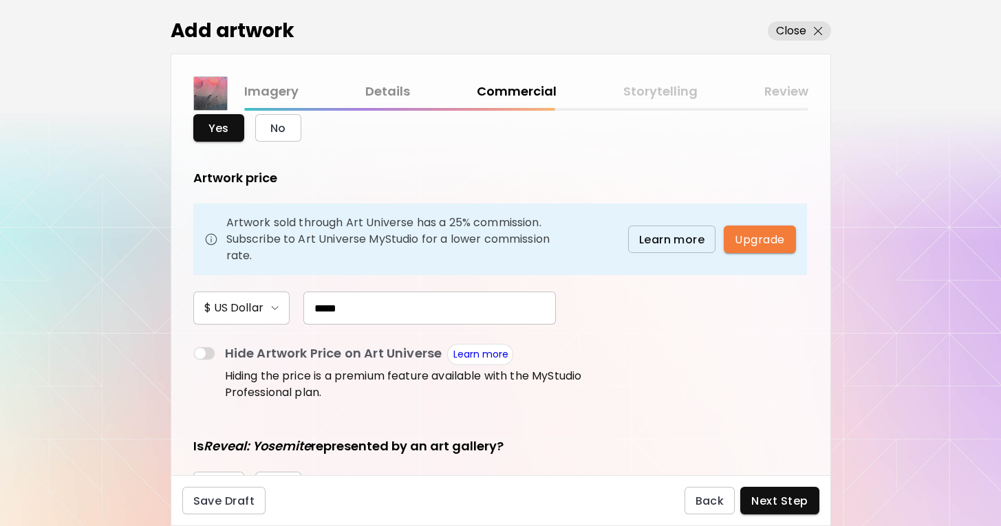
scroll to position [63, 0]
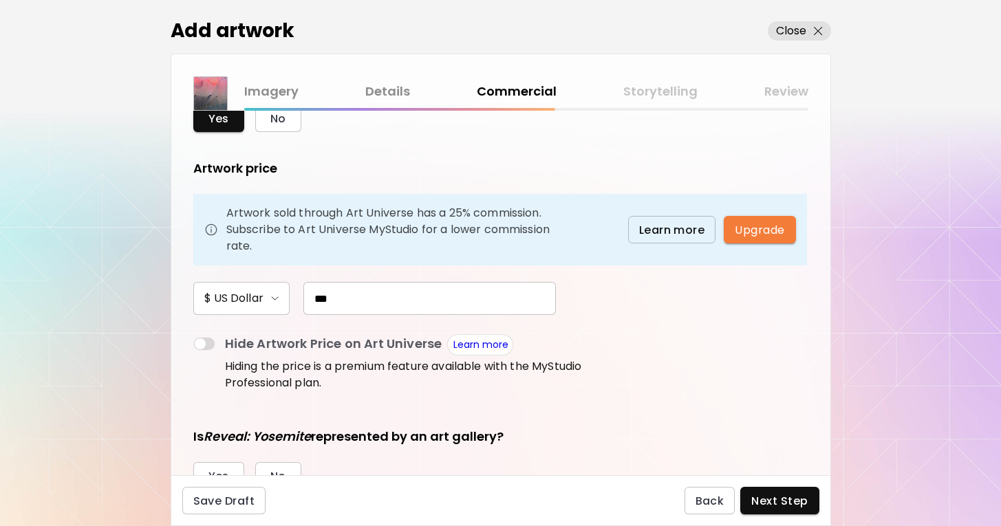
type input "*****"
click at [416, 394] on div "Artwork price Artwork sold through Art Universe has a 25% commission. Subscribe…" at bounding box center [413, 277] width 440 height 235
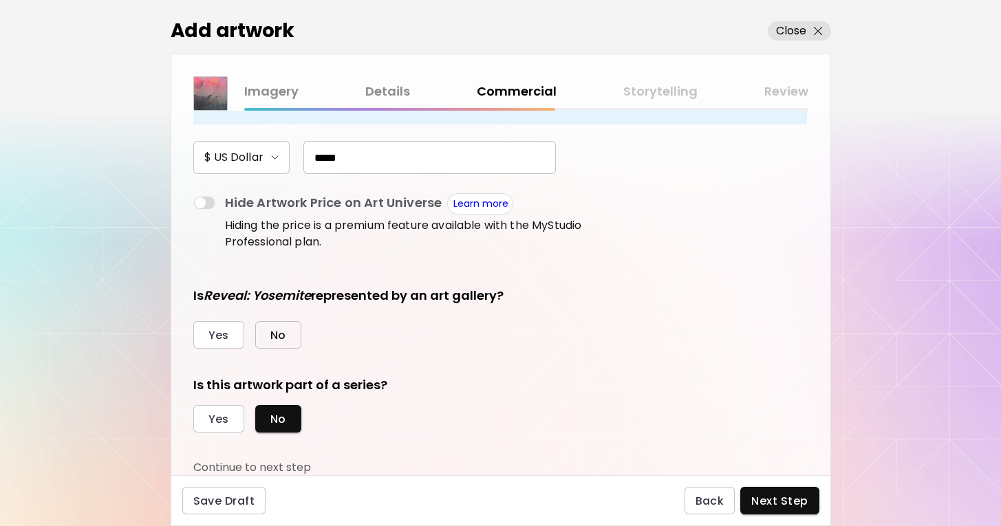
scroll to position [204, 0]
click at [269, 326] on button "No" at bounding box center [278, 335] width 46 height 28
click at [497, 500] on span "Next Step" at bounding box center [779, 501] width 56 height 14
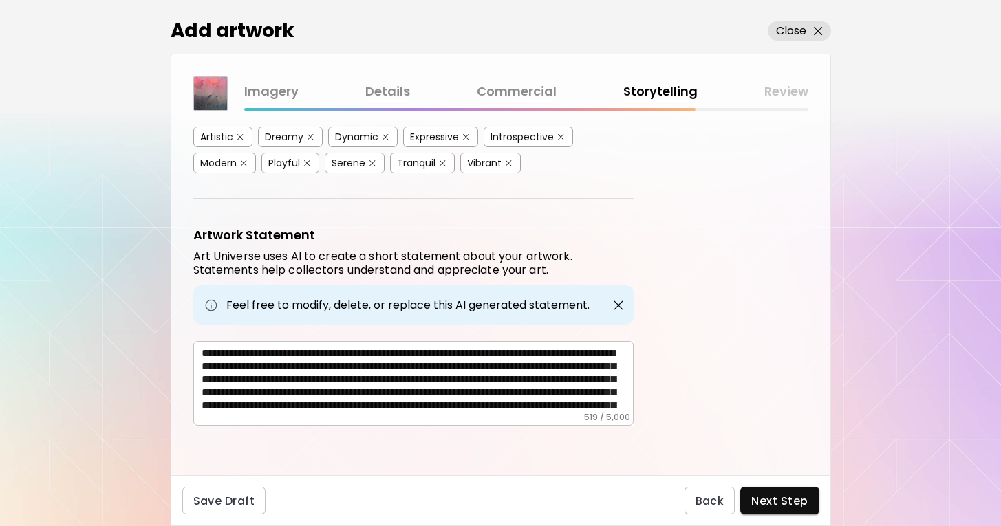
scroll to position [403, 0]
click at [497, 495] on span "Next Step" at bounding box center [779, 501] width 56 height 14
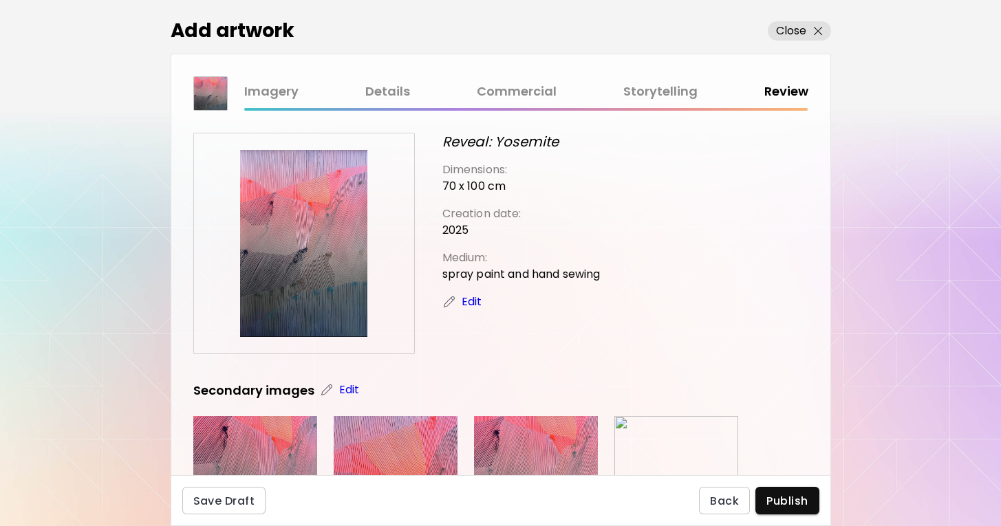
scroll to position [569, 0]
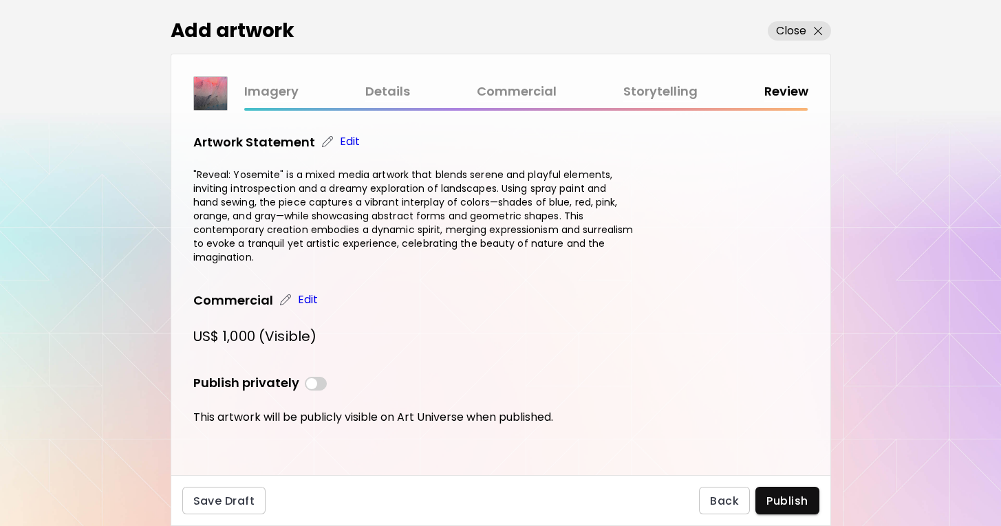
click at [315, 299] on p "Edit" at bounding box center [308, 300] width 21 height 17
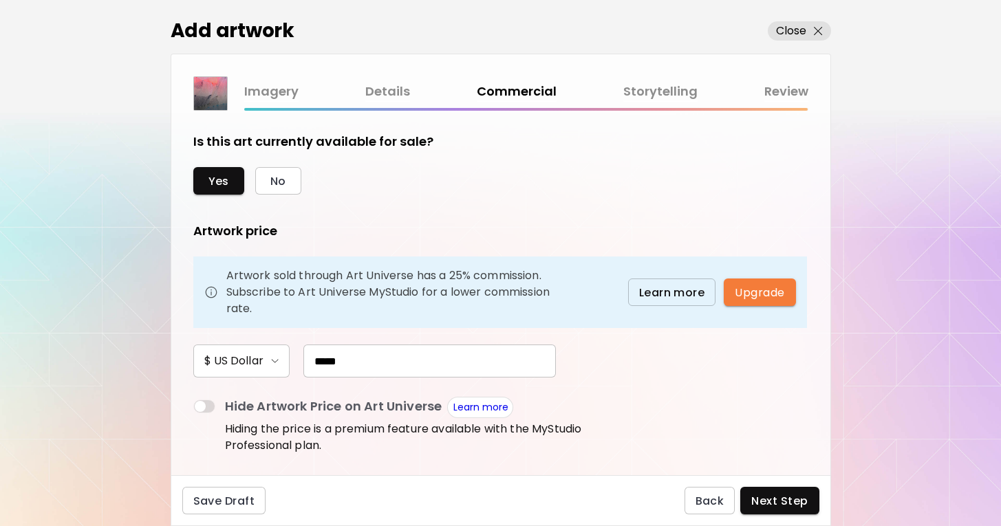
click at [321, 358] on input "*****" at bounding box center [429, 361] width 253 height 33
type input "*****"
click at [497, 496] on span "Next Step" at bounding box center [779, 501] width 56 height 14
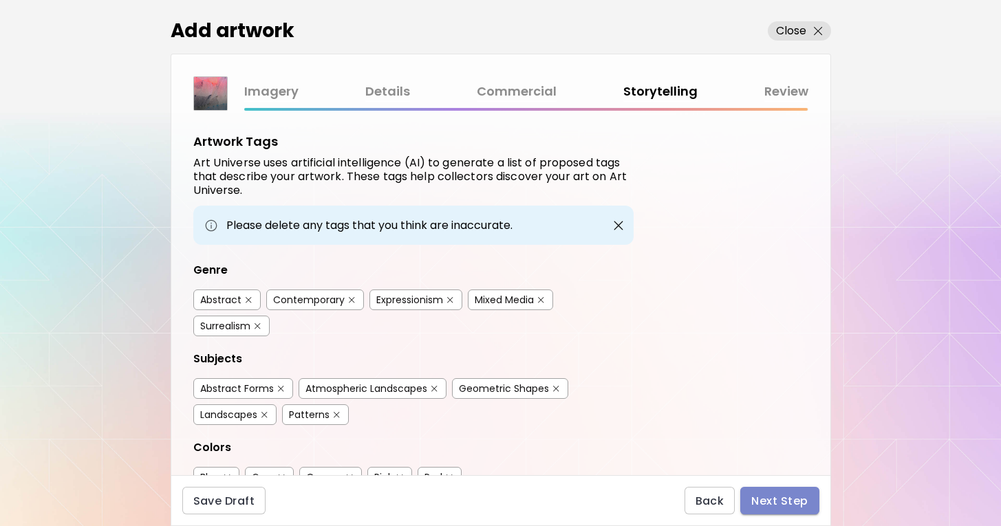
click at [497, 497] on span "Next Step" at bounding box center [779, 501] width 56 height 14
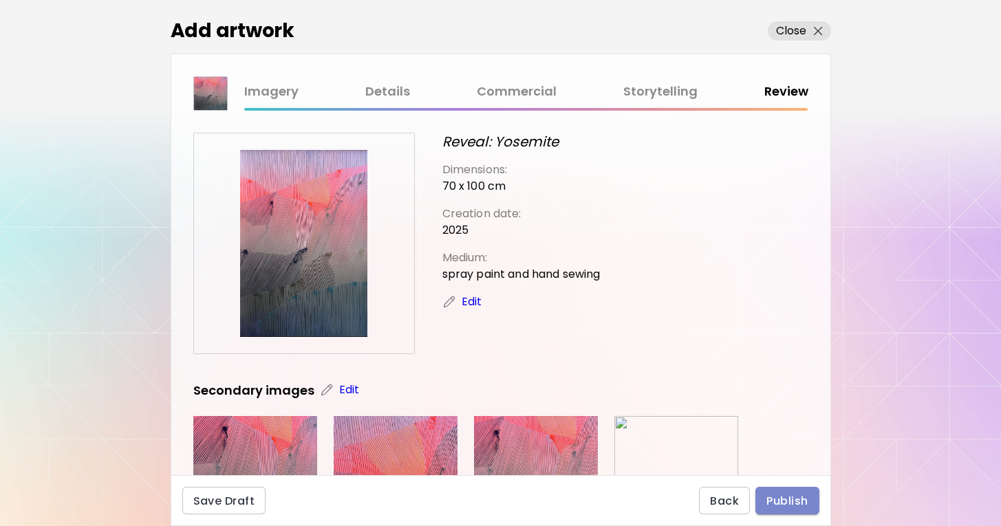
click at [497, 497] on span "Publish" at bounding box center [787, 501] width 41 height 14
